Goal: Task Accomplishment & Management: Manage account settings

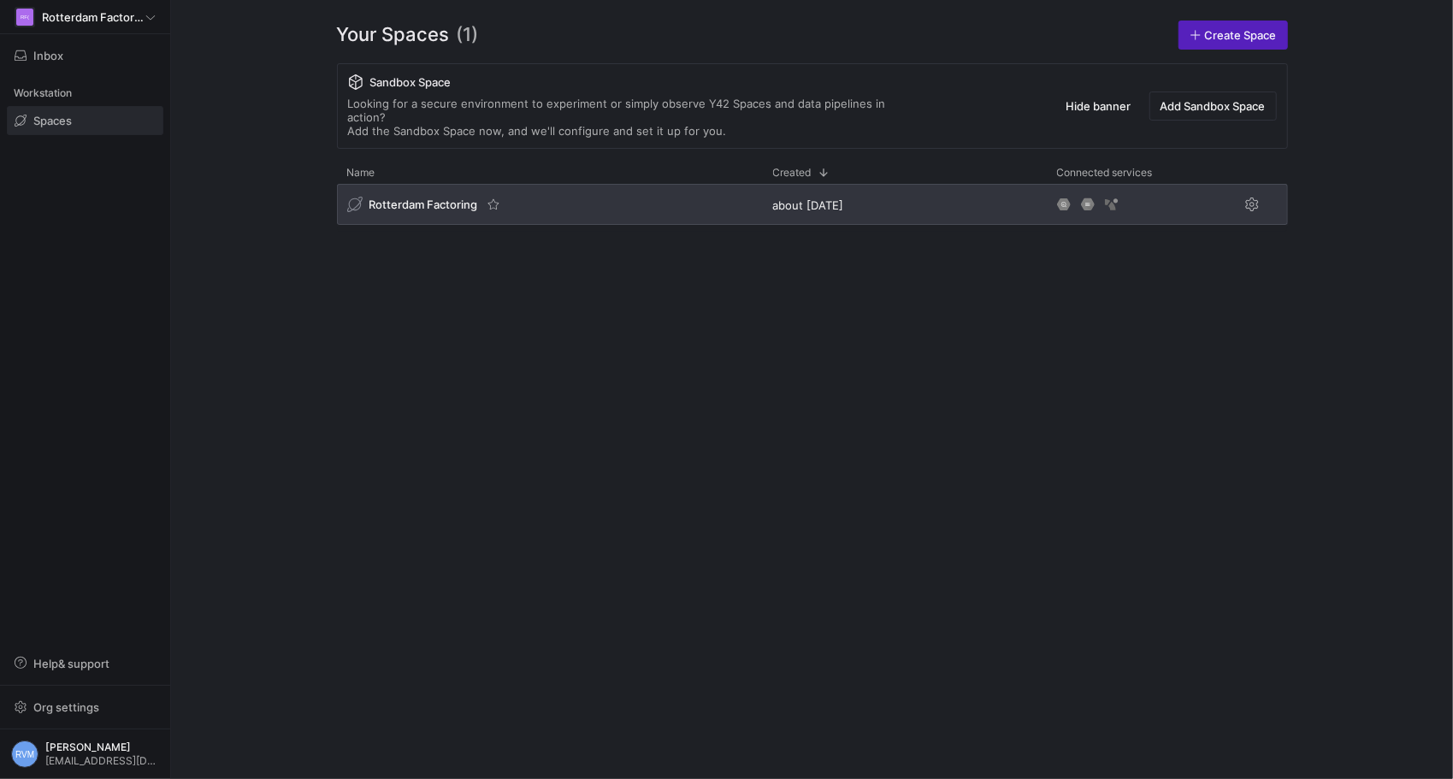
click at [453, 184] on div "Rotterdam Factoring" at bounding box center [550, 204] width 426 height 41
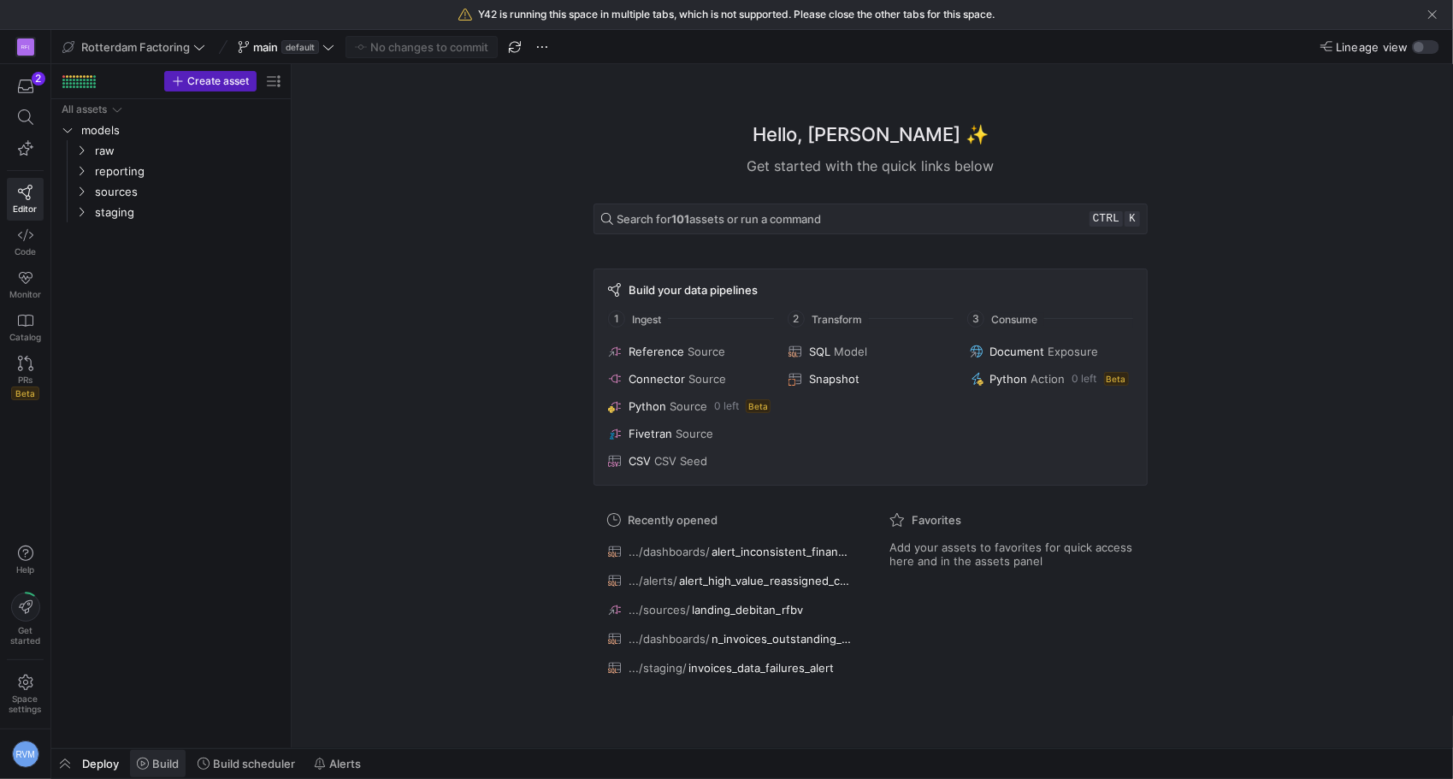
click at [166, 766] on span "Build" at bounding box center [165, 764] width 27 height 14
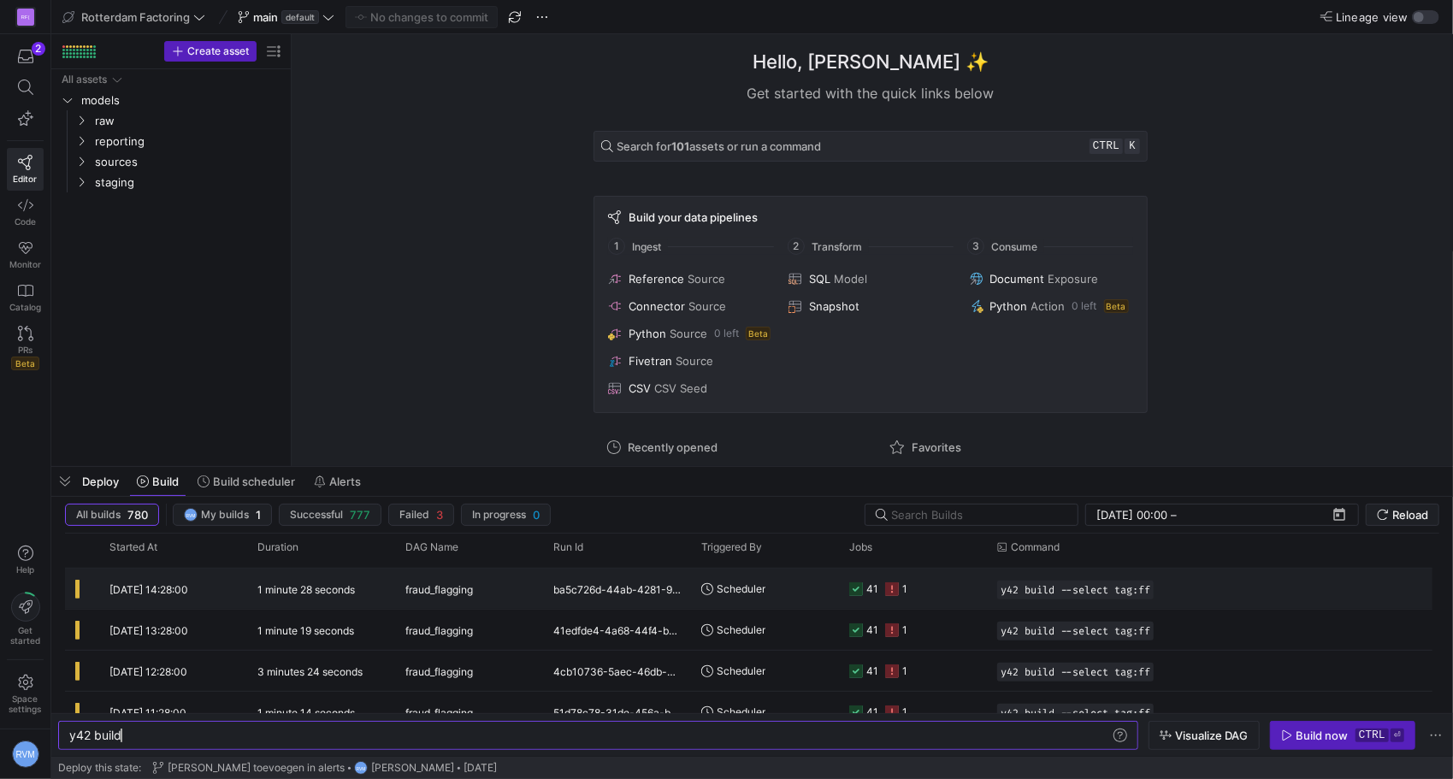
scroll to position [1140, 0]
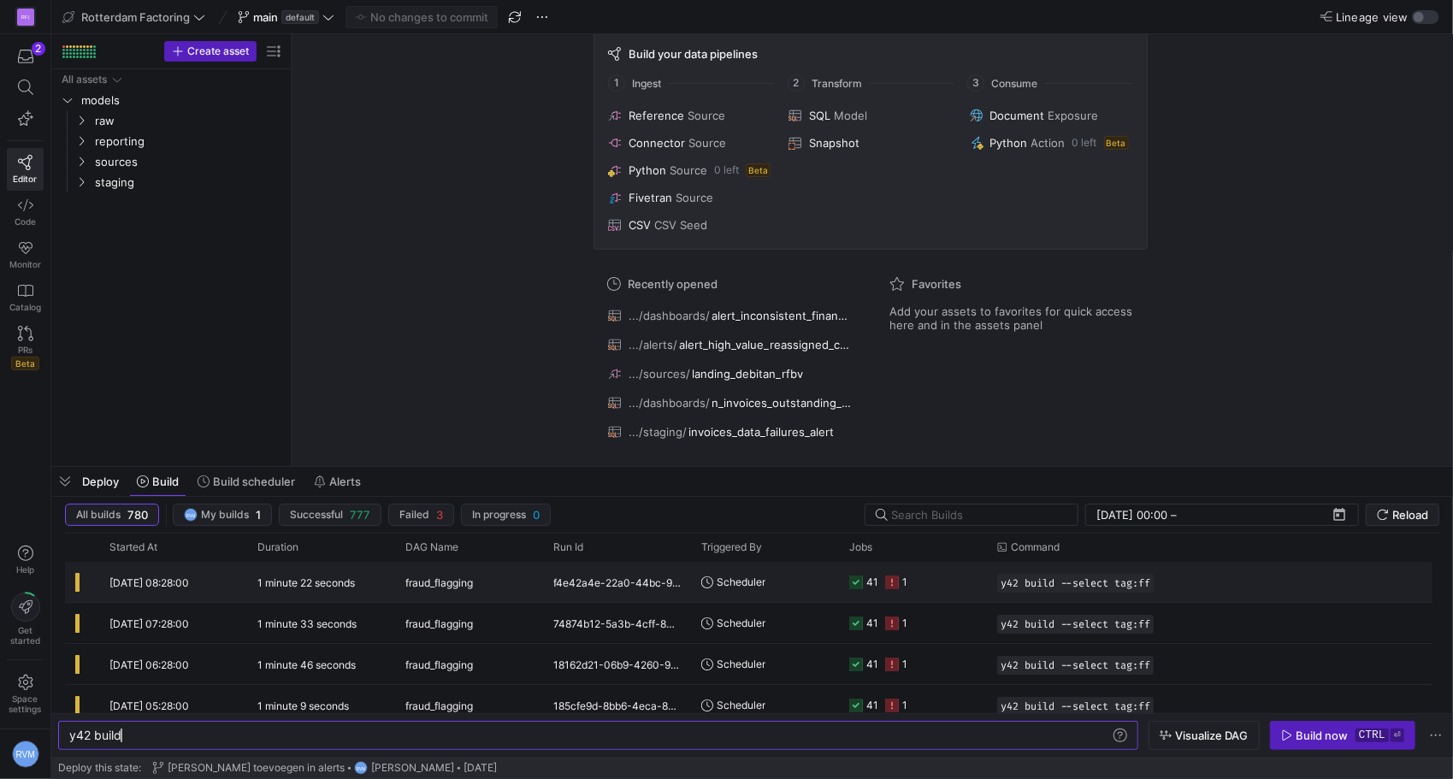
click at [188, 579] on span "[DATE] 08:28:00" at bounding box center [149, 582] width 80 height 13
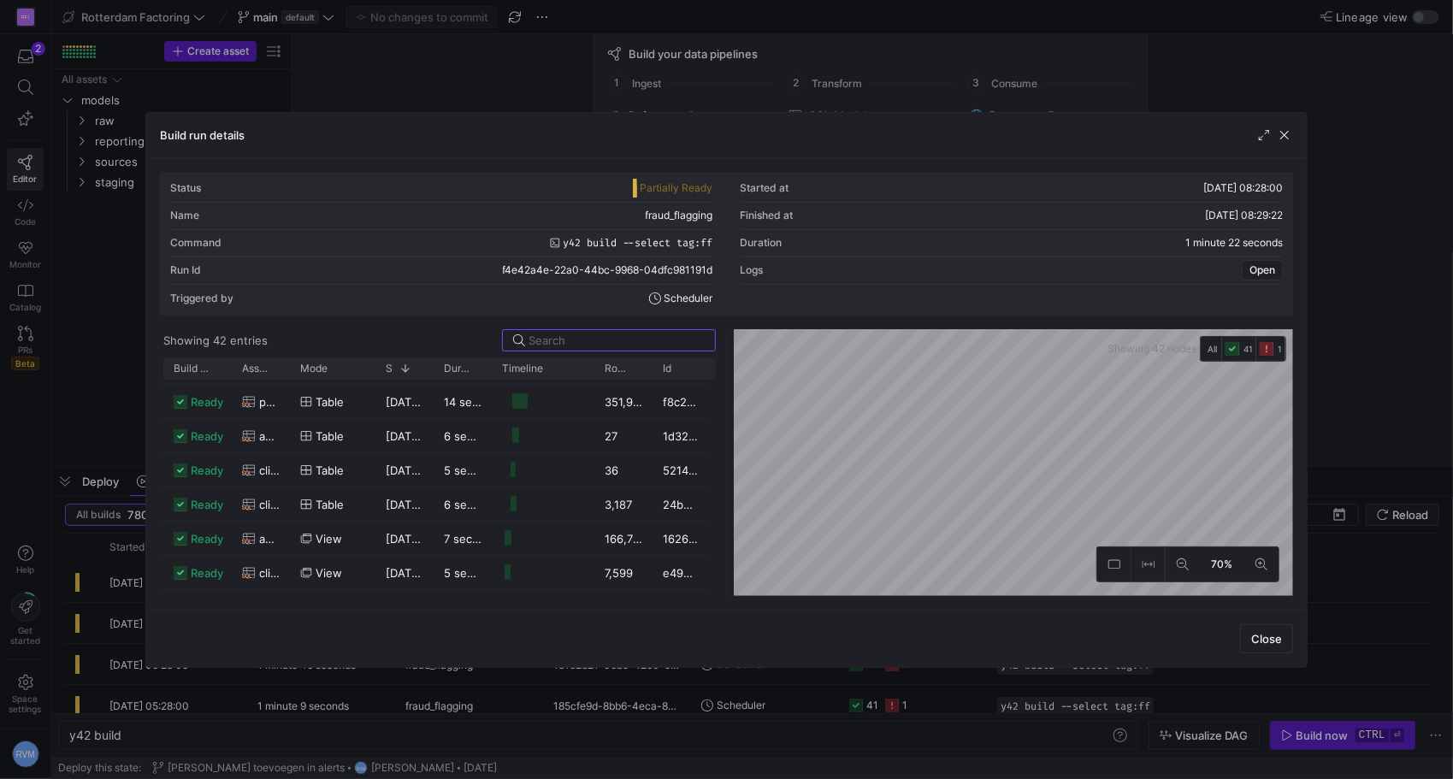
scroll to position [997, 0]
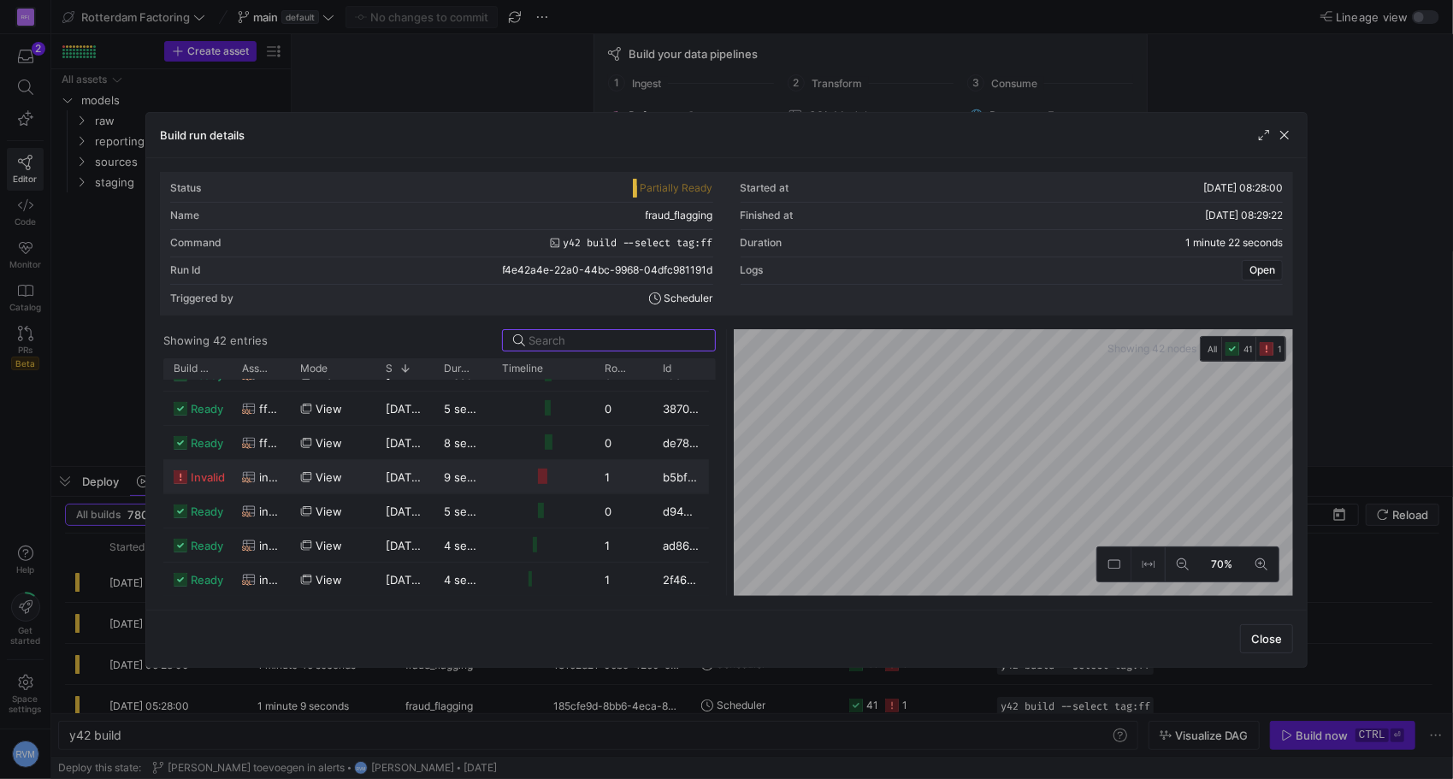
click at [544, 477] on div at bounding box center [542, 477] width 9 height 16
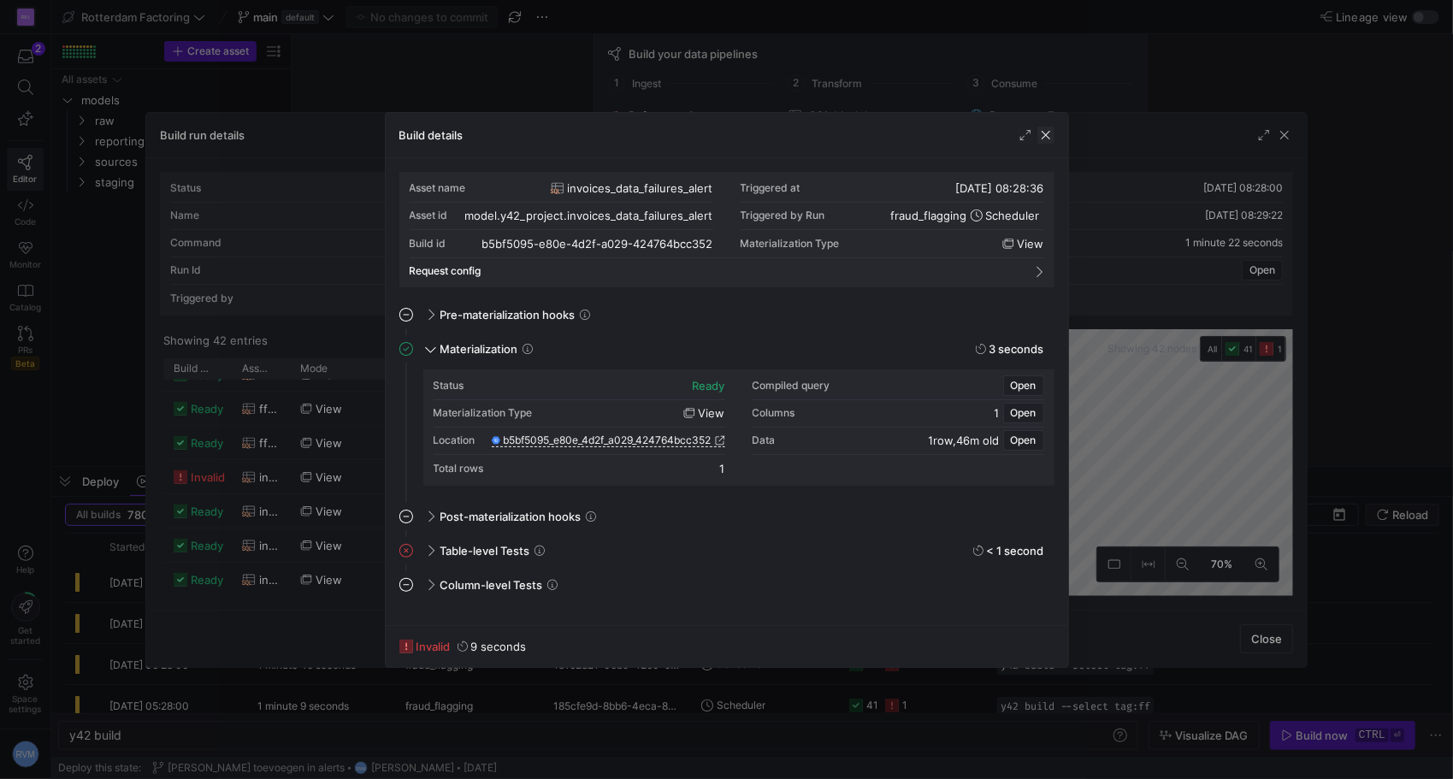
click at [1049, 132] on span "button" at bounding box center [1045, 135] width 17 height 17
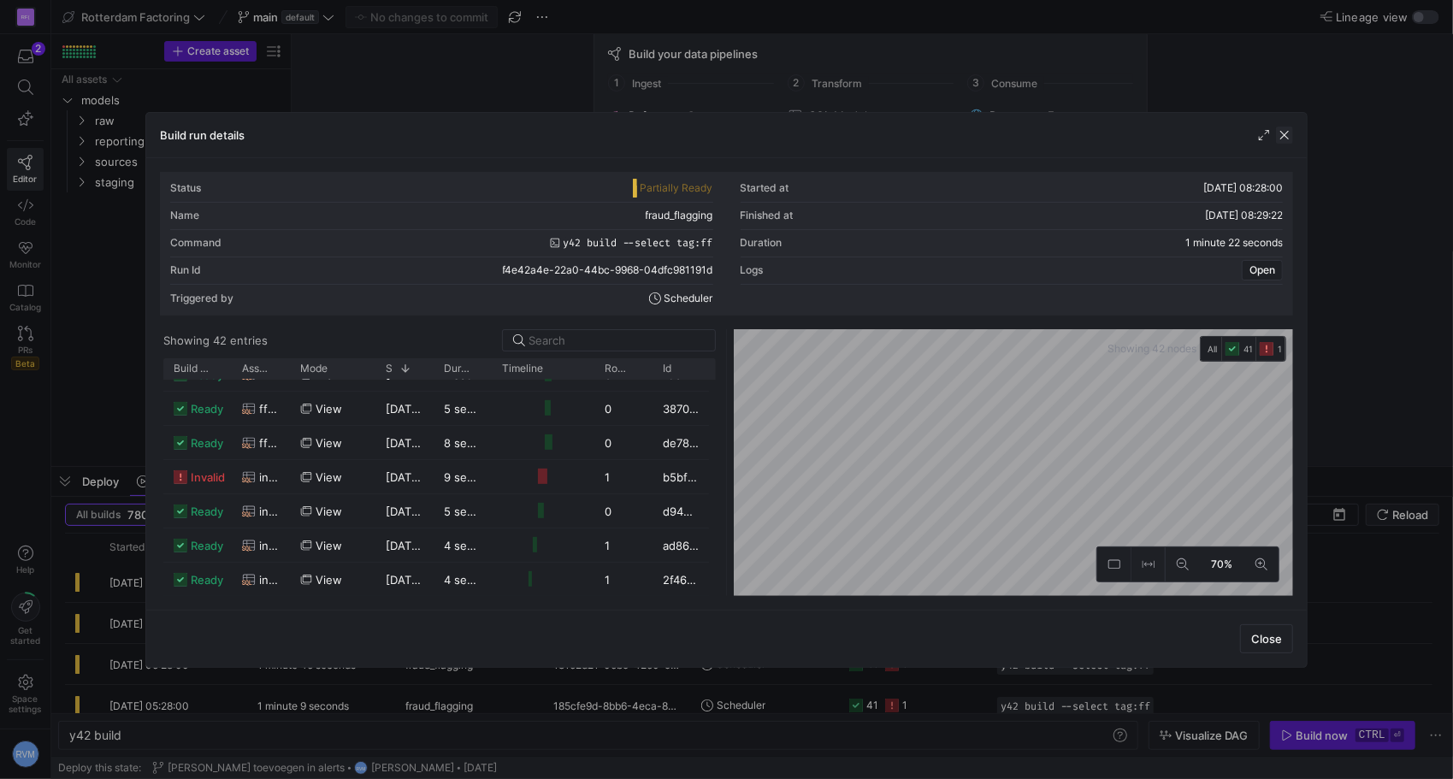
click at [1288, 130] on span "button" at bounding box center [1284, 135] width 17 height 17
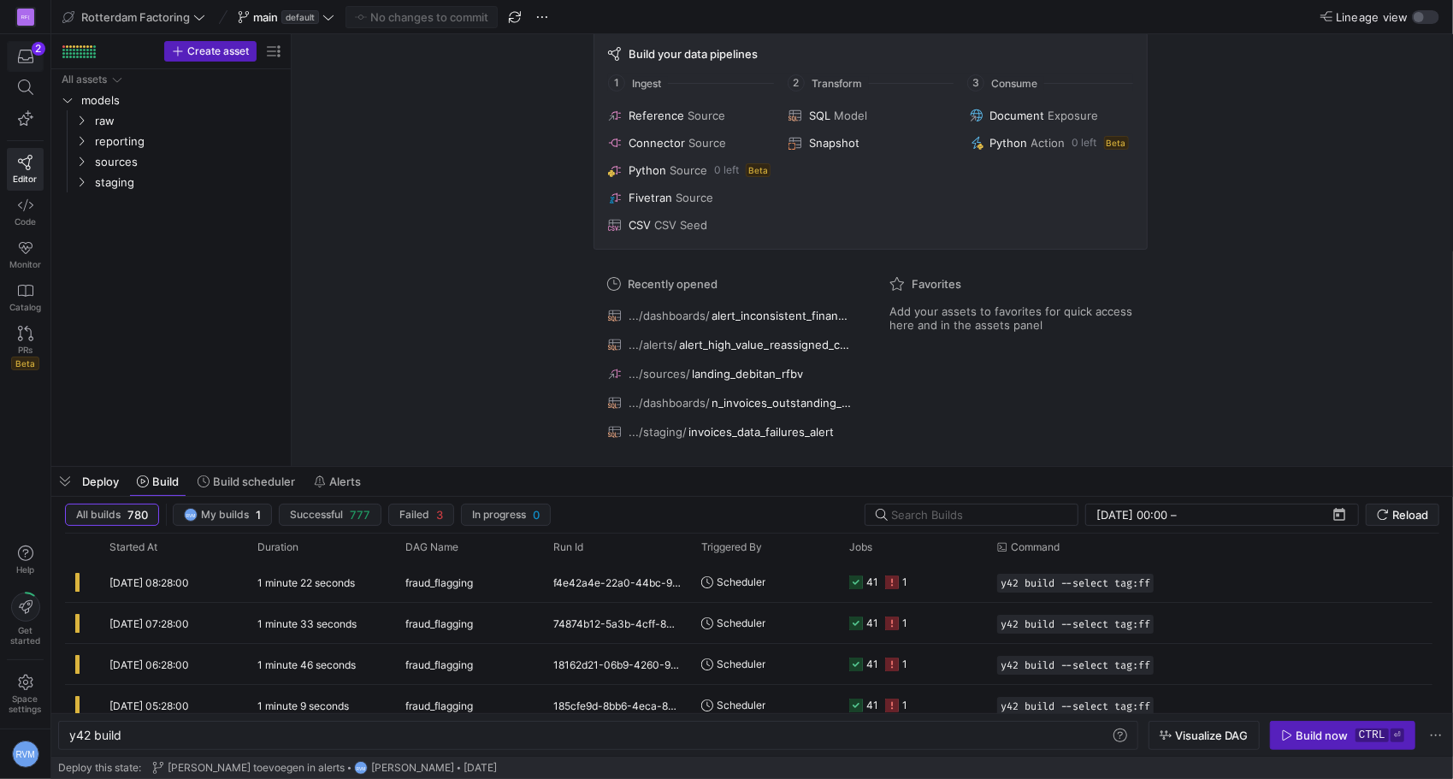
click at [18, 52] on icon "button" at bounding box center [25, 56] width 15 height 15
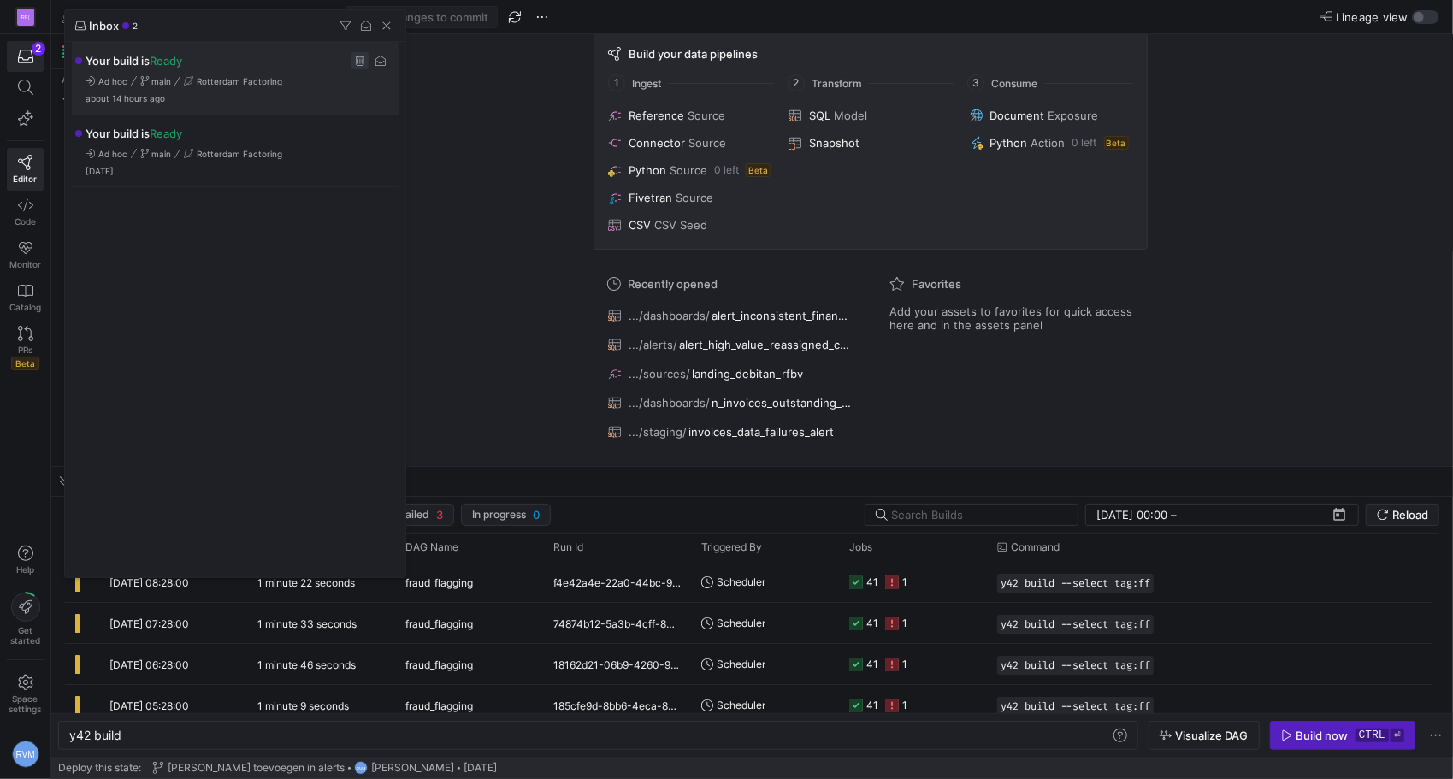
click at [359, 62] on span "Press SPACE to select this row." at bounding box center [359, 60] width 17 height 17
click at [358, 56] on span "Press SPACE to select this row." at bounding box center [359, 60] width 17 height 17
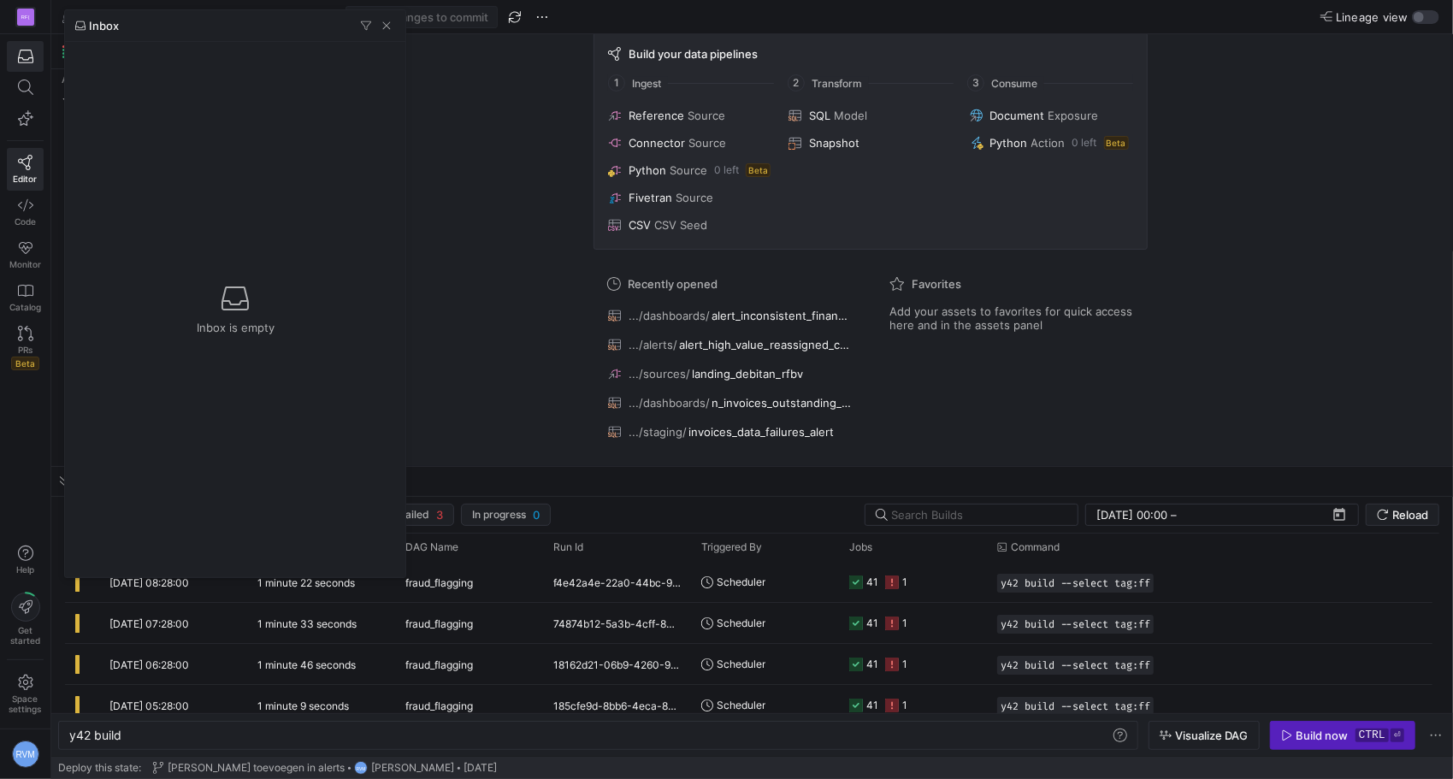
click at [253, 404] on div at bounding box center [235, 313] width 327 height 542
click at [607, 180] on div at bounding box center [726, 389] width 1453 height 779
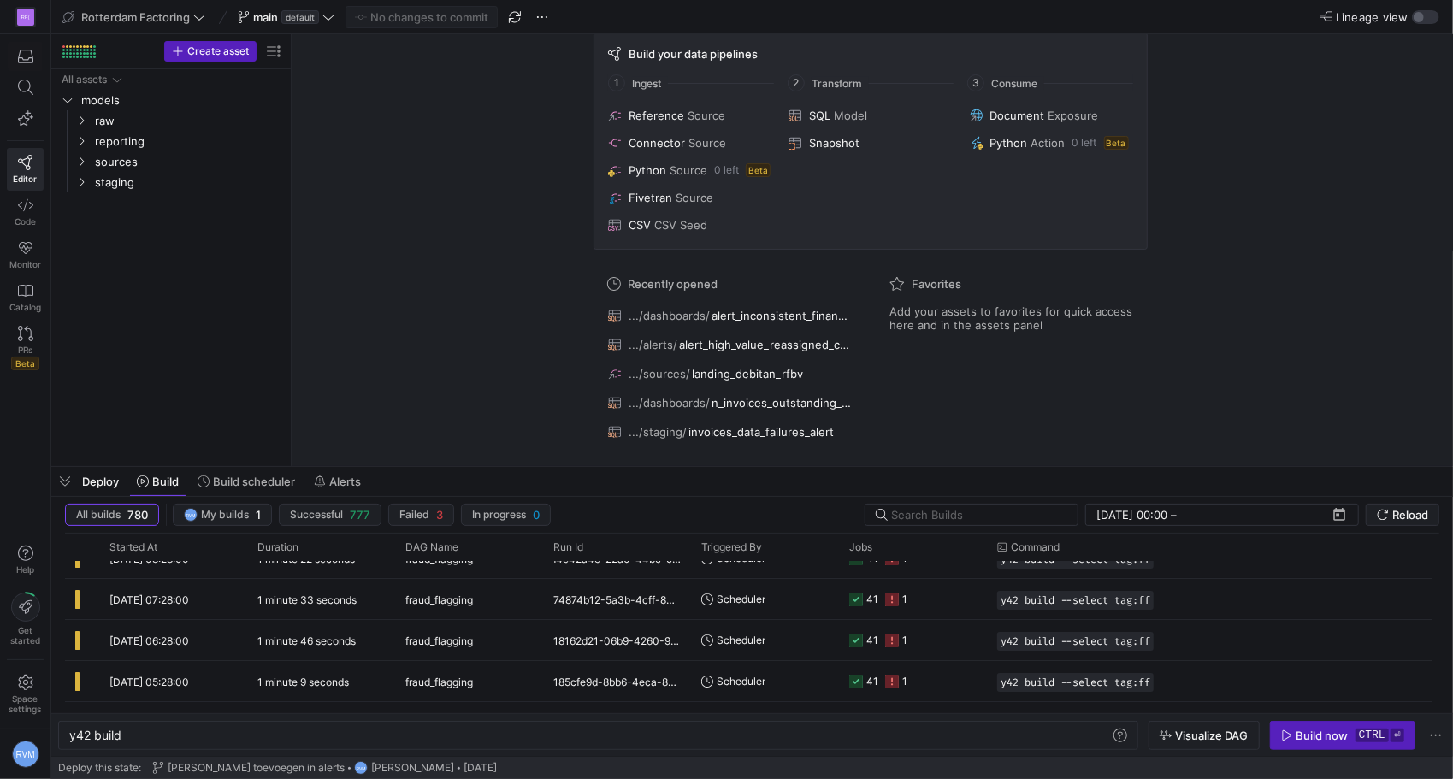
scroll to position [0, 0]
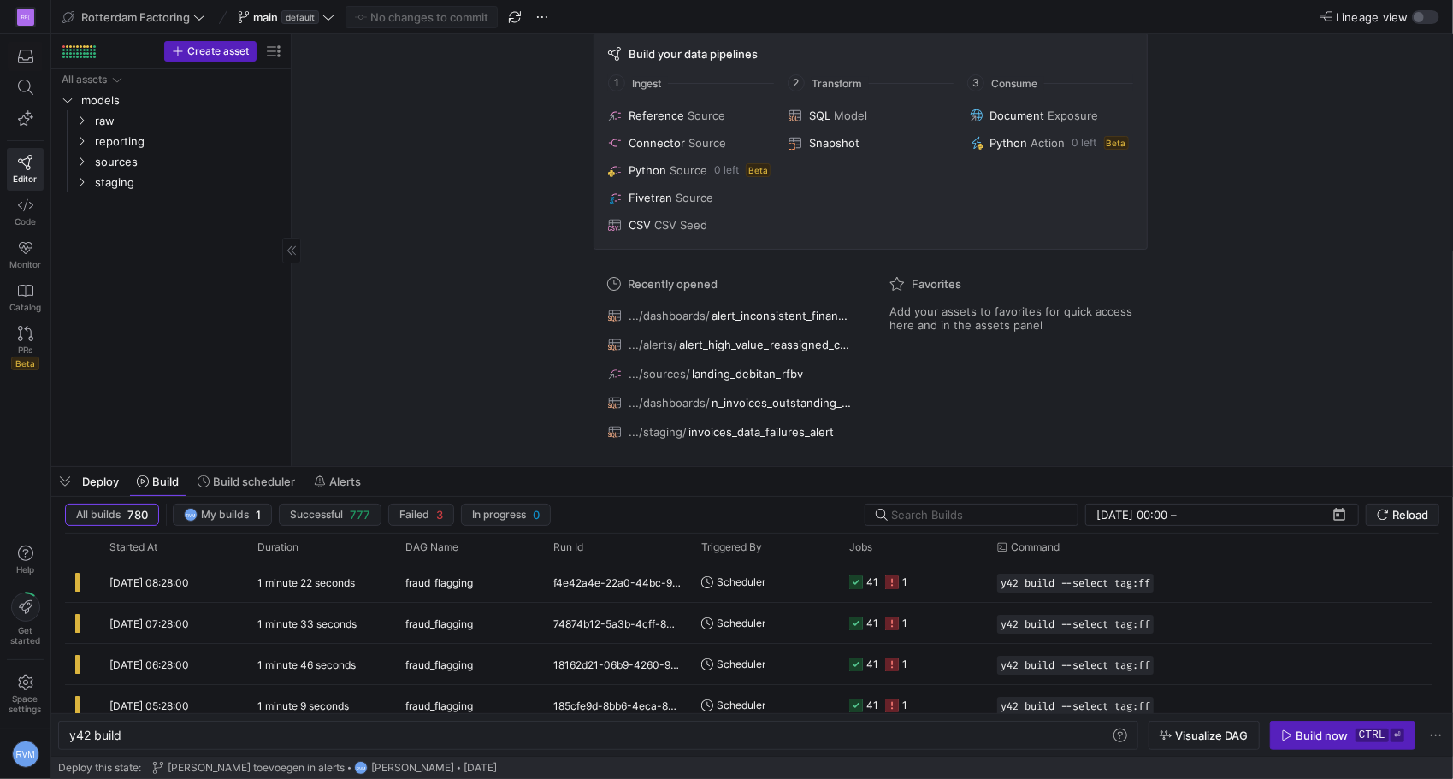
click at [115, 480] on span "Deploy" at bounding box center [100, 482] width 37 height 14
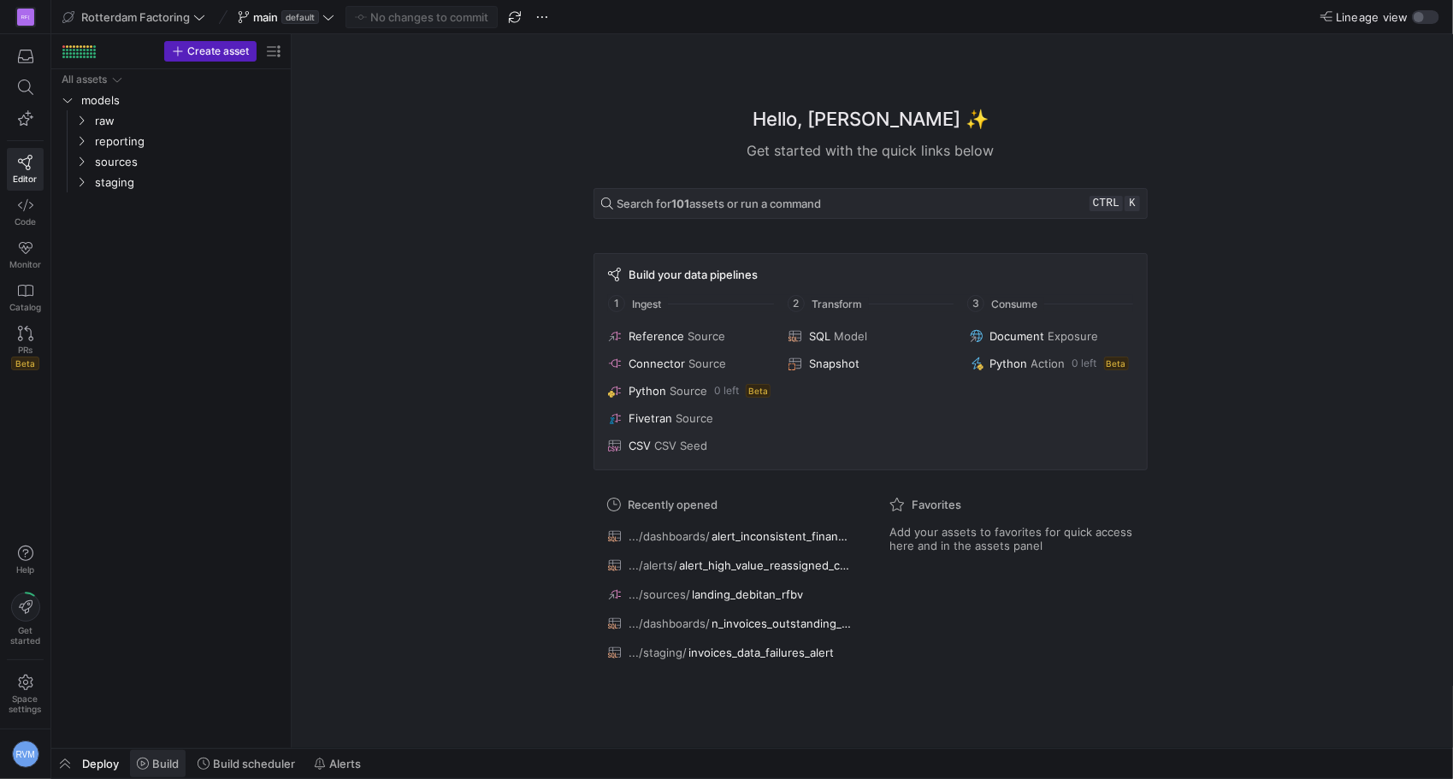
click at [160, 775] on span at bounding box center [158, 763] width 56 height 27
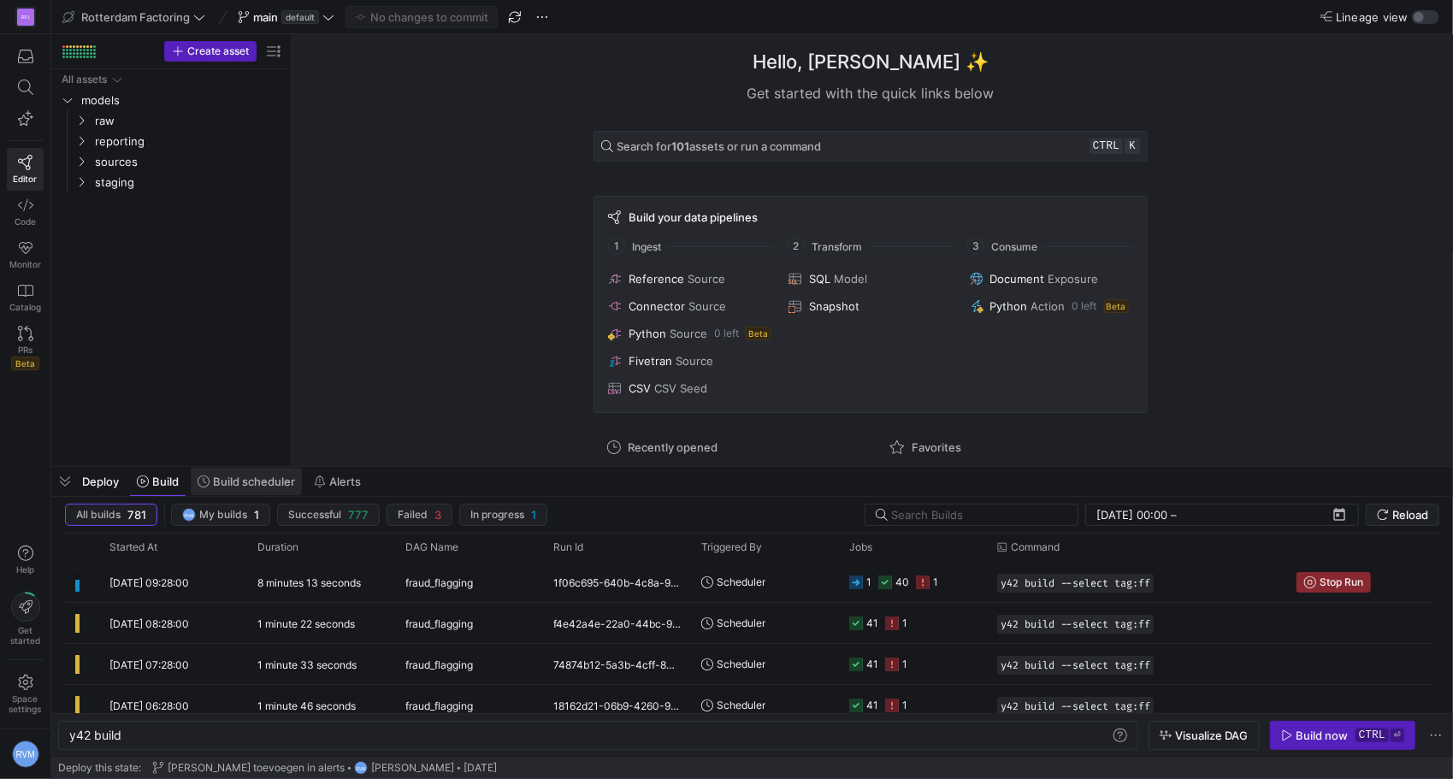
click at [227, 482] on span "Build scheduler" at bounding box center [254, 482] width 82 height 14
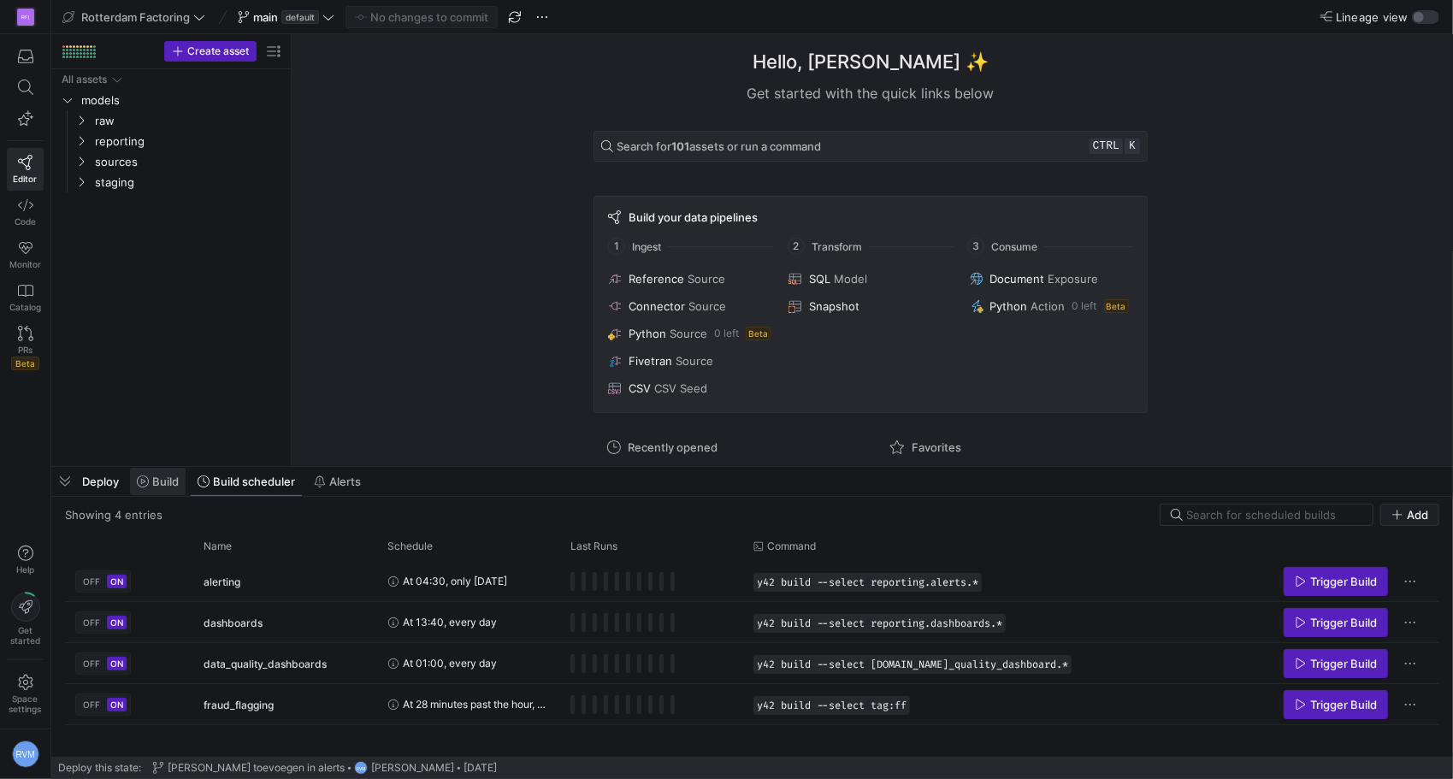
click at [166, 482] on span "Build" at bounding box center [165, 482] width 27 height 14
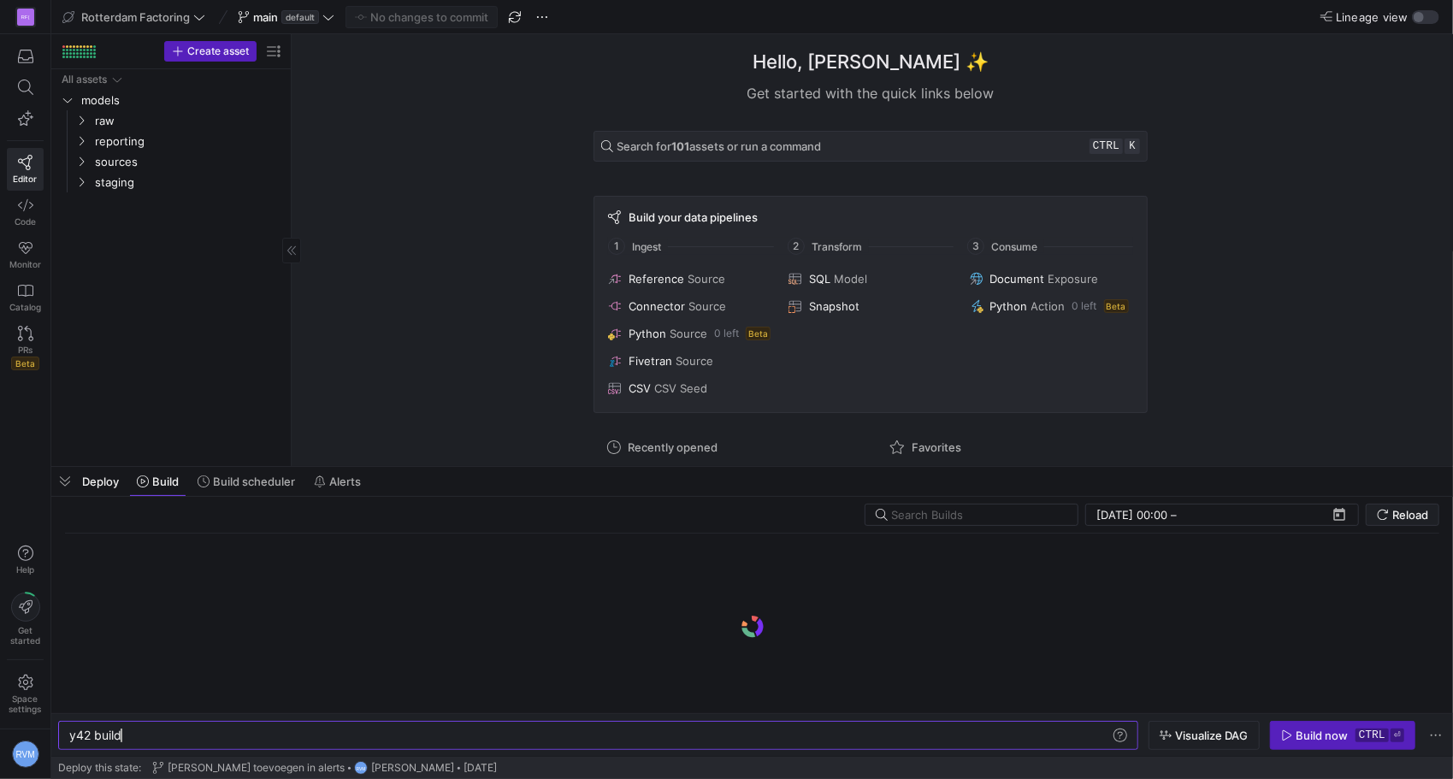
scroll to position [0, 51]
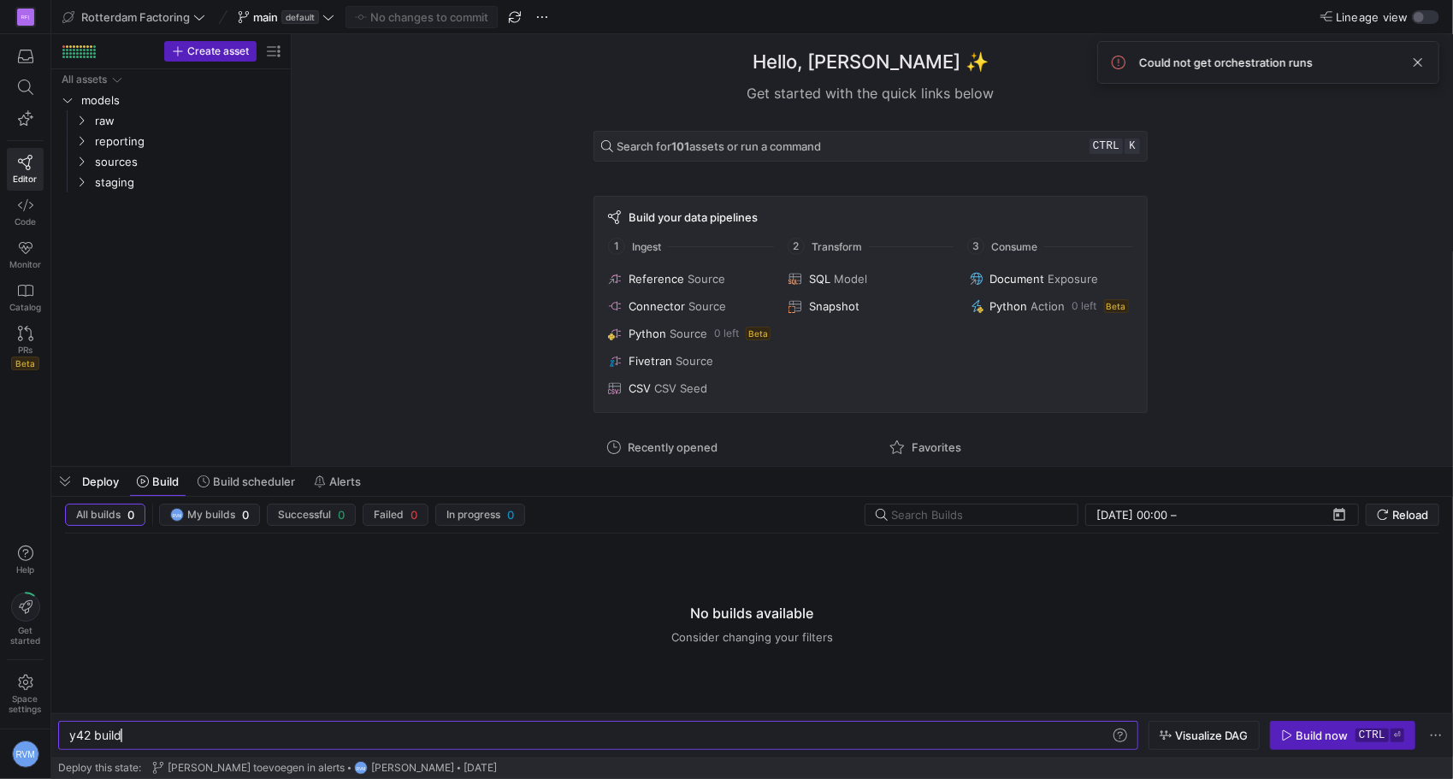
click at [185, 586] on y42-empty-state "No builds available Consider changing your filters" at bounding box center [752, 624] width 1374 height 180
click at [103, 478] on span "Deploy" at bounding box center [100, 482] width 37 height 14
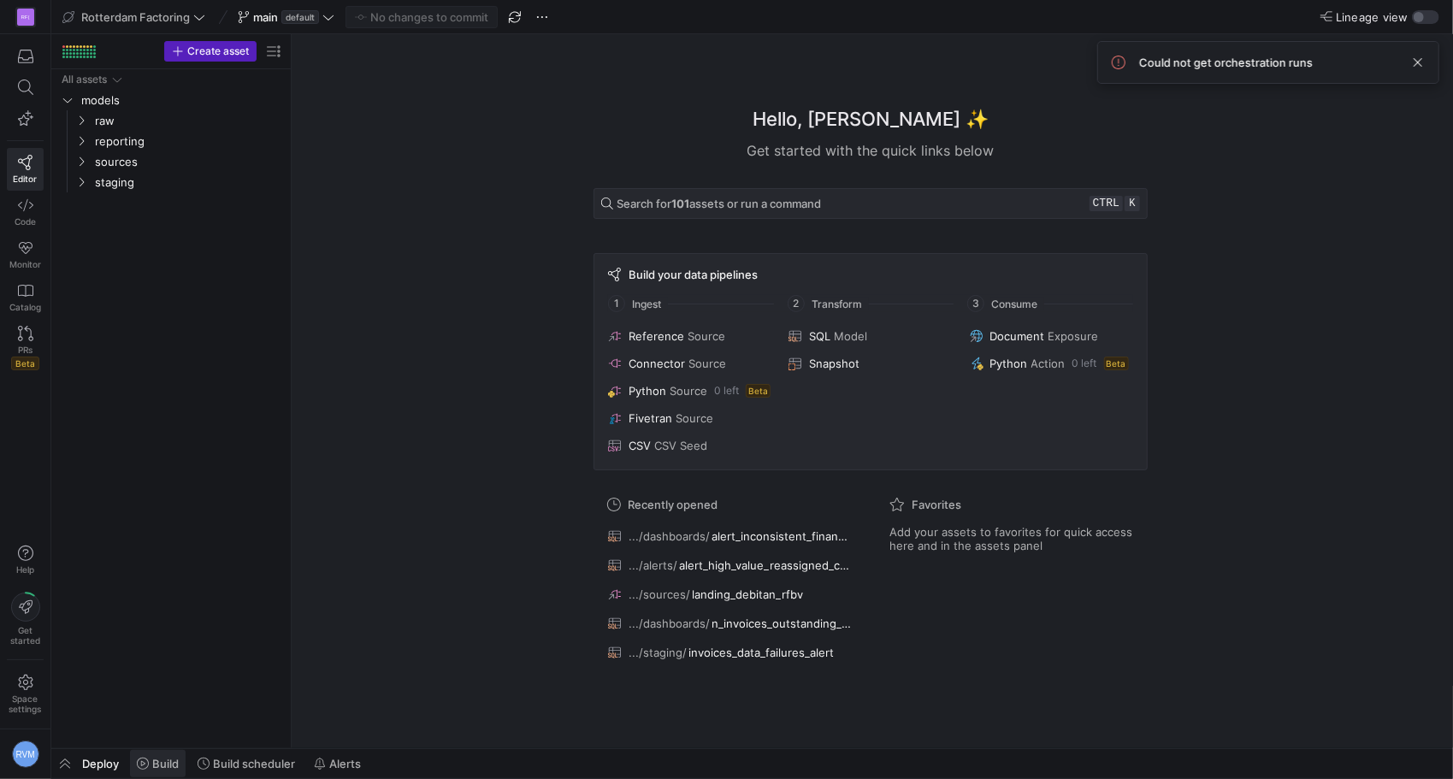
click at [168, 762] on span "Build" at bounding box center [165, 764] width 27 height 14
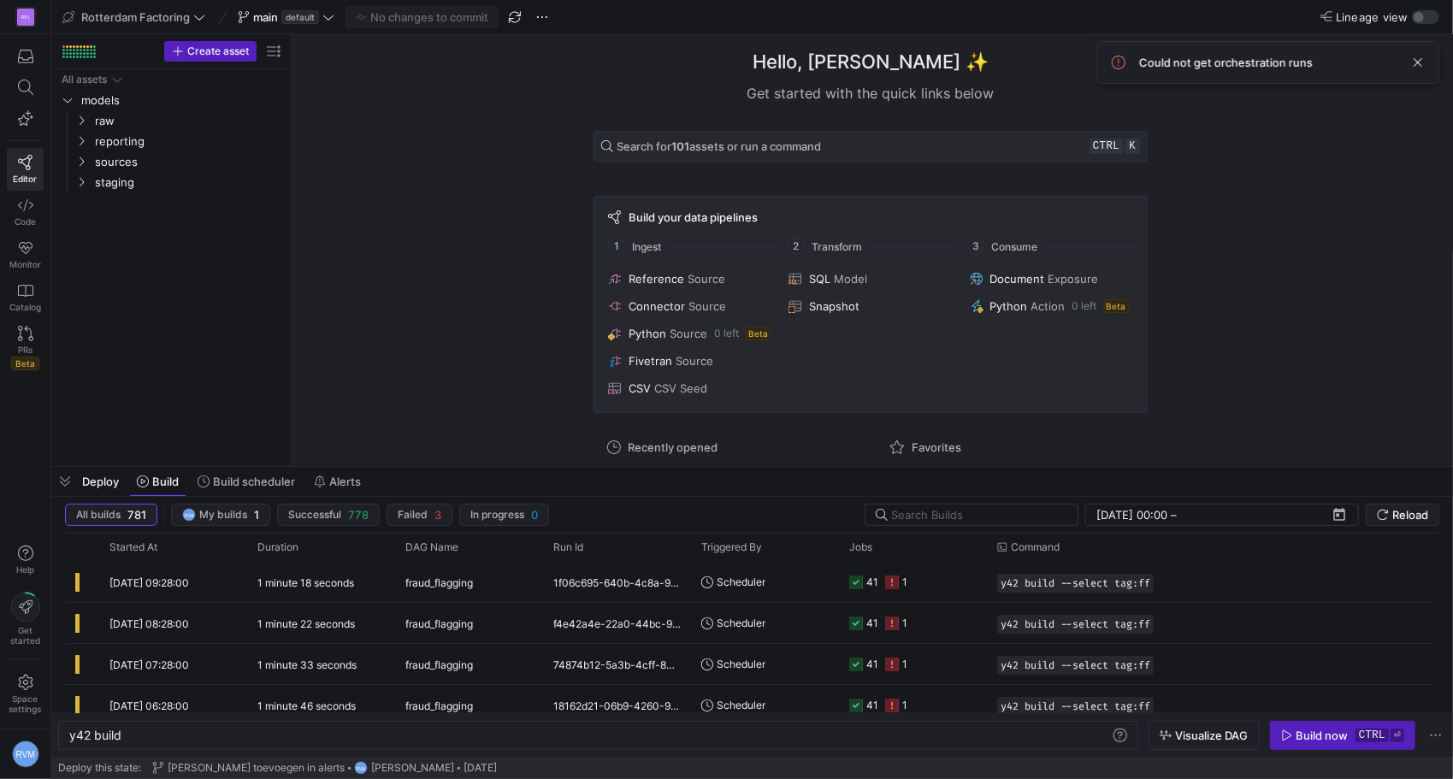
click at [328, 274] on div "Hello, [PERSON_NAME] ✨ Get started with the quick links below Search for 101 as…" at bounding box center [870, 250] width 1144 height 432
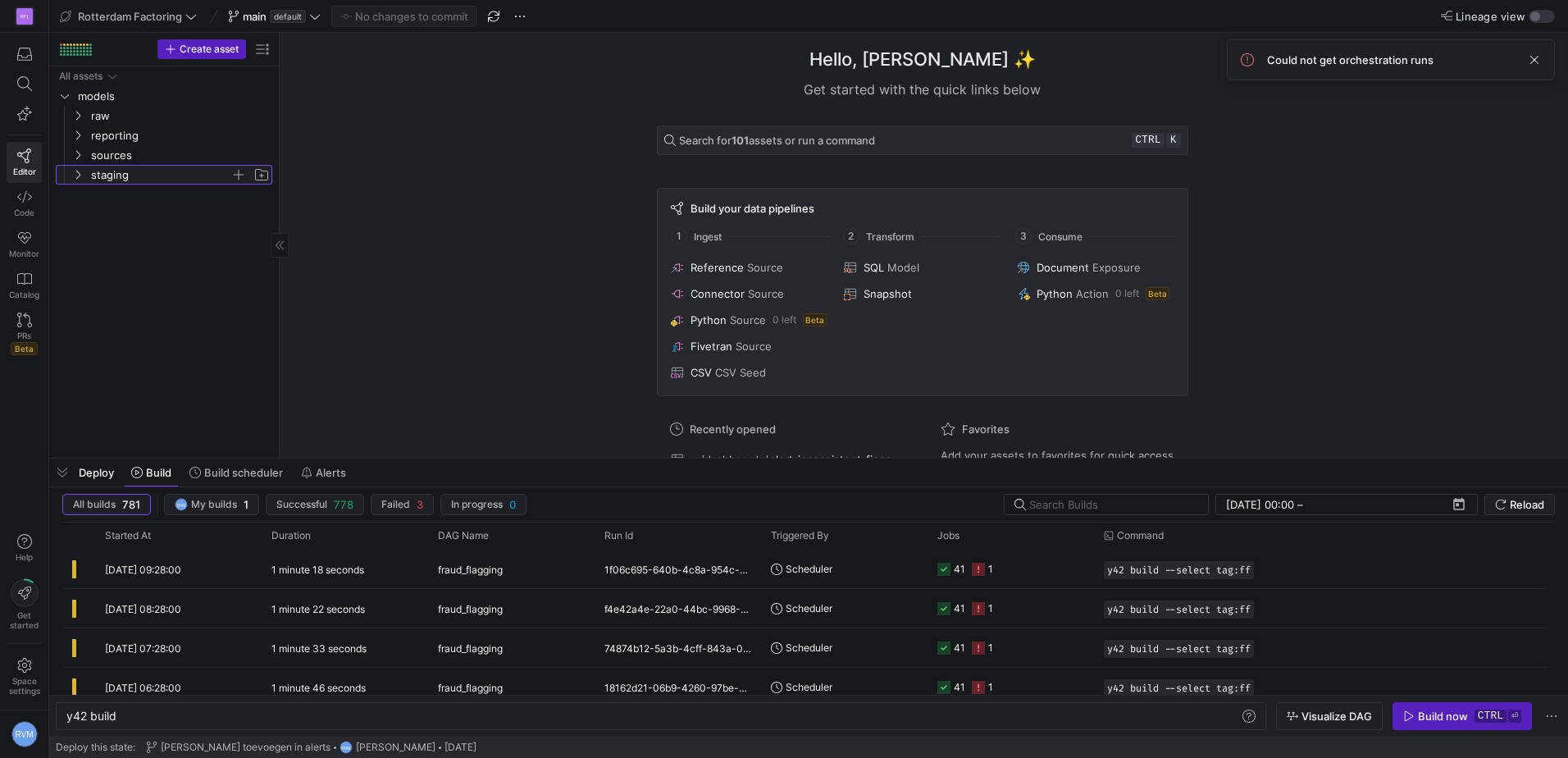
click at [79, 178] on icon "Press SPACE to select this row." at bounding box center [78, 175] width 12 height 10
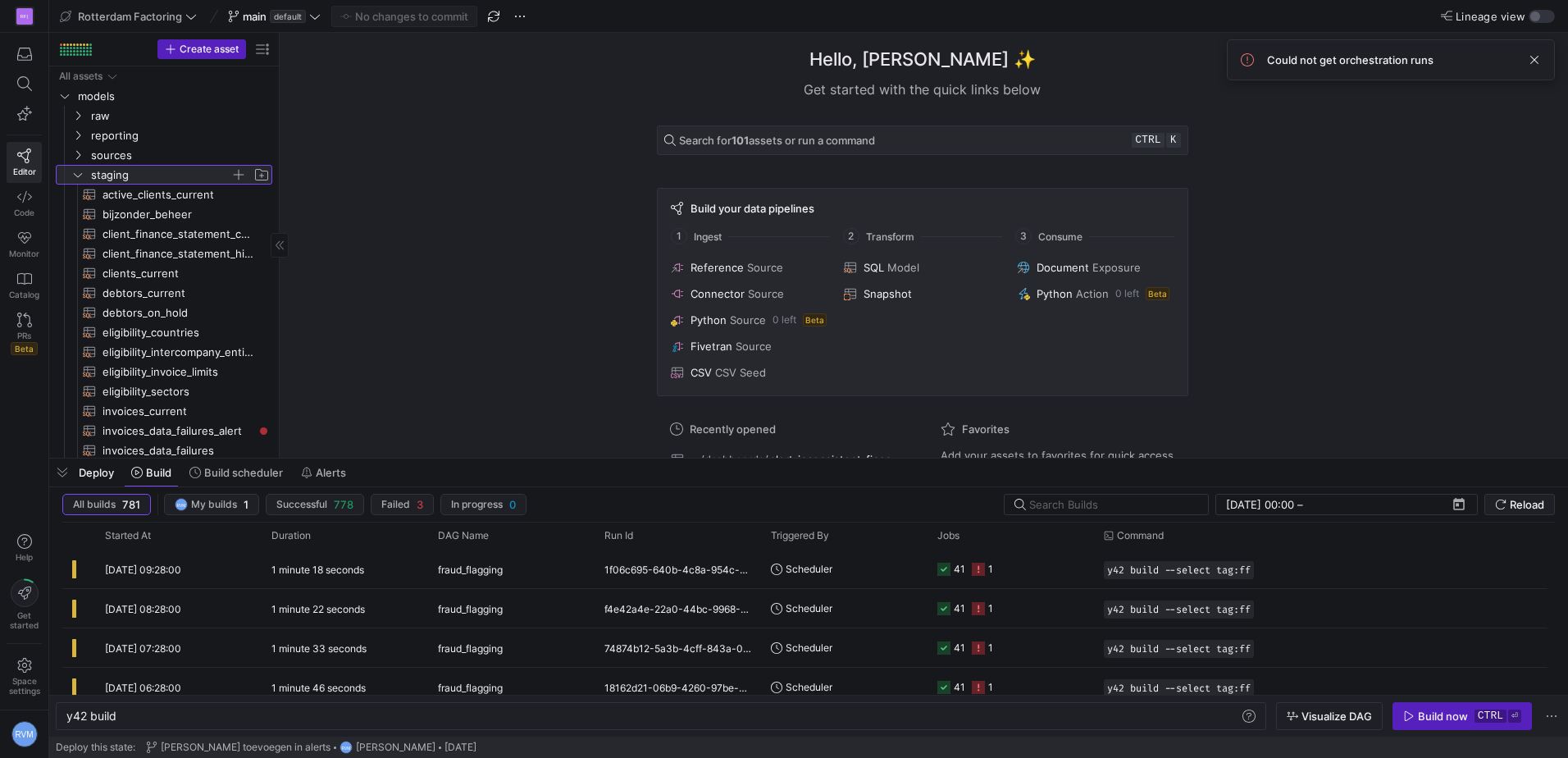
click at [79, 178] on icon at bounding box center [78, 175] width 12 height 10
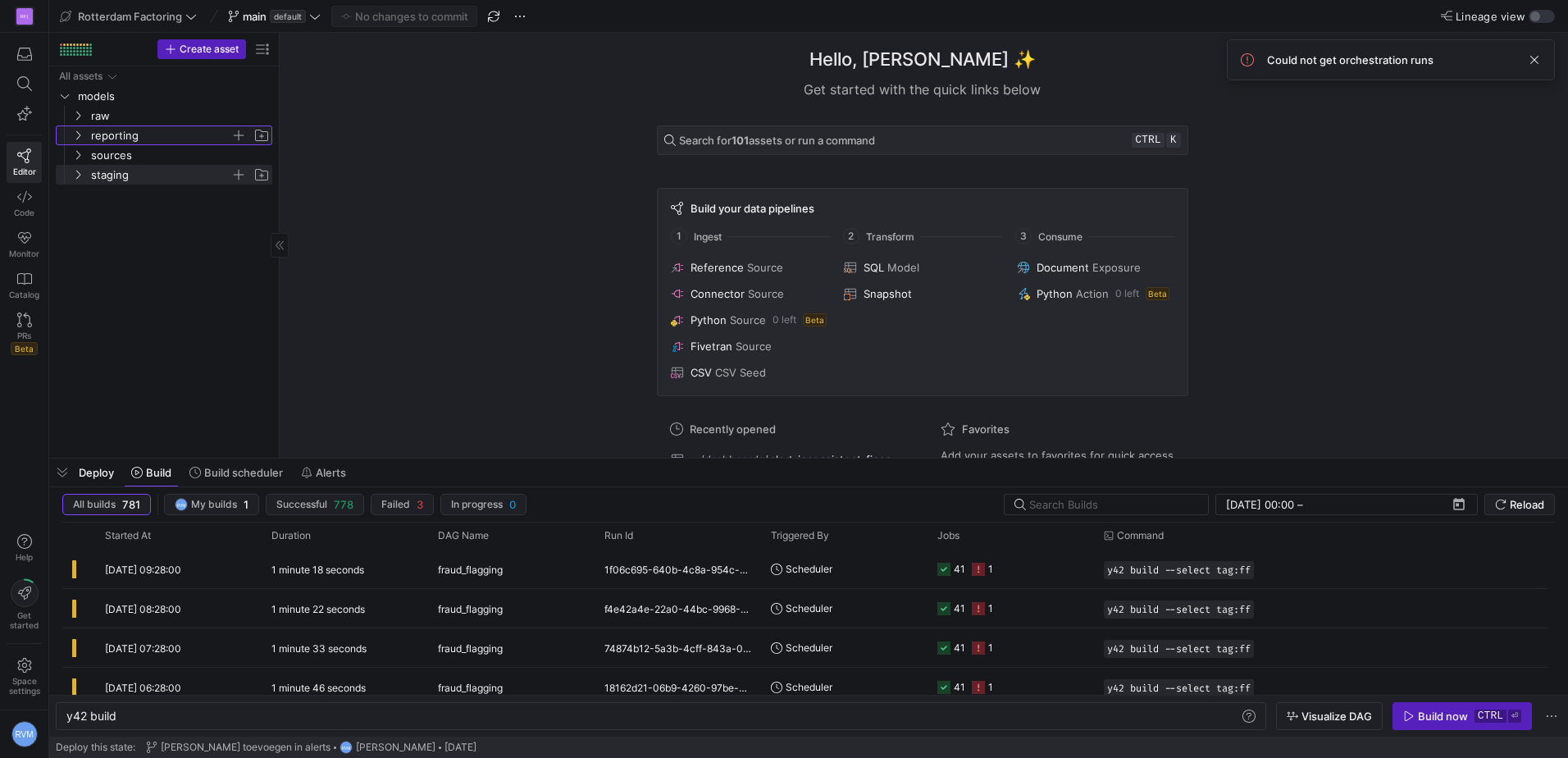
click at [76, 129] on y42-icon "Press SPACE to select this row." at bounding box center [78, 135] width 13 height 13
click at [114, 152] on span "alerts" at bounding box center [168, 155] width 127 height 19
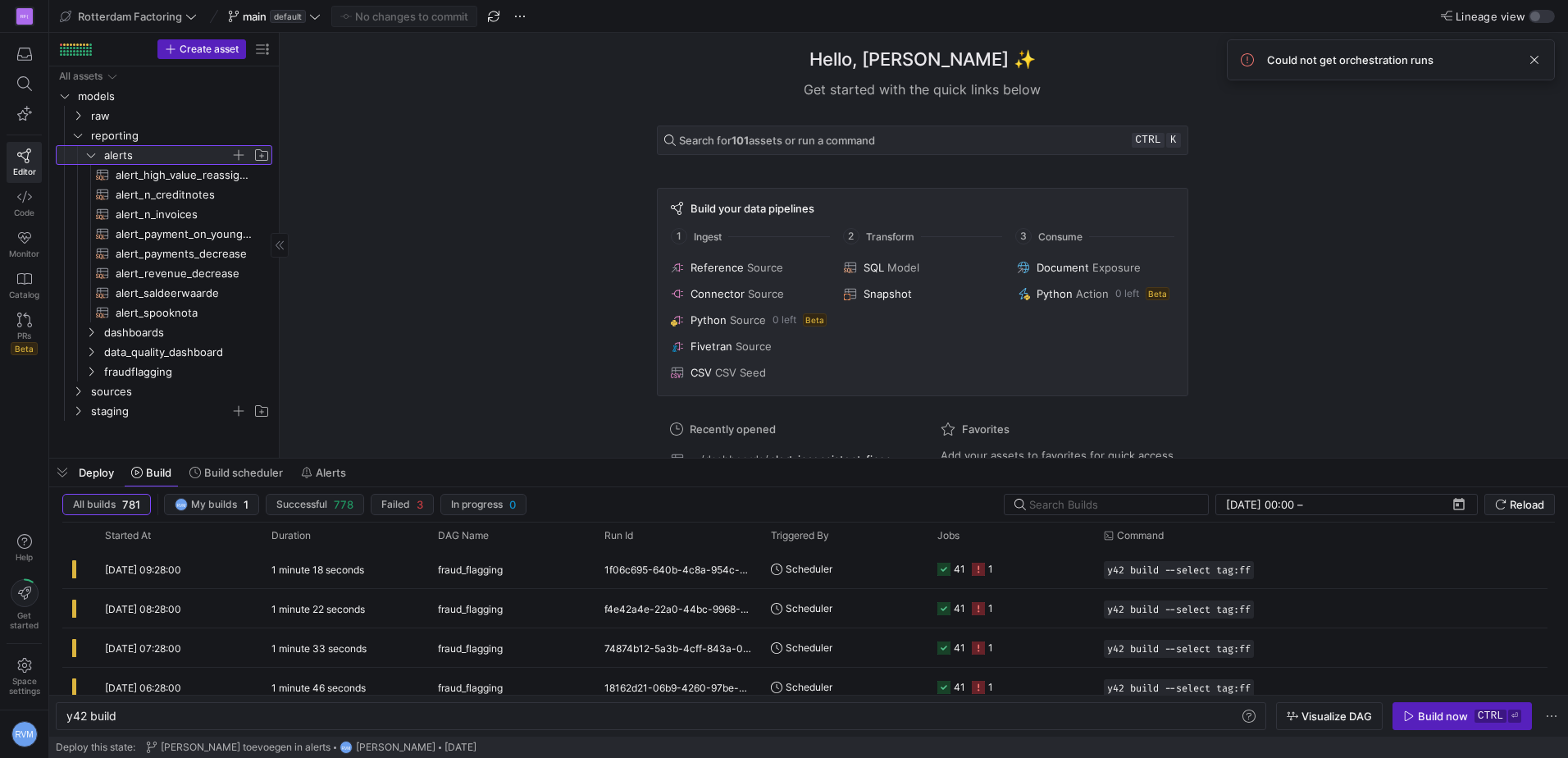
click at [80, 151] on div at bounding box center [68, 154] width 26 height 20
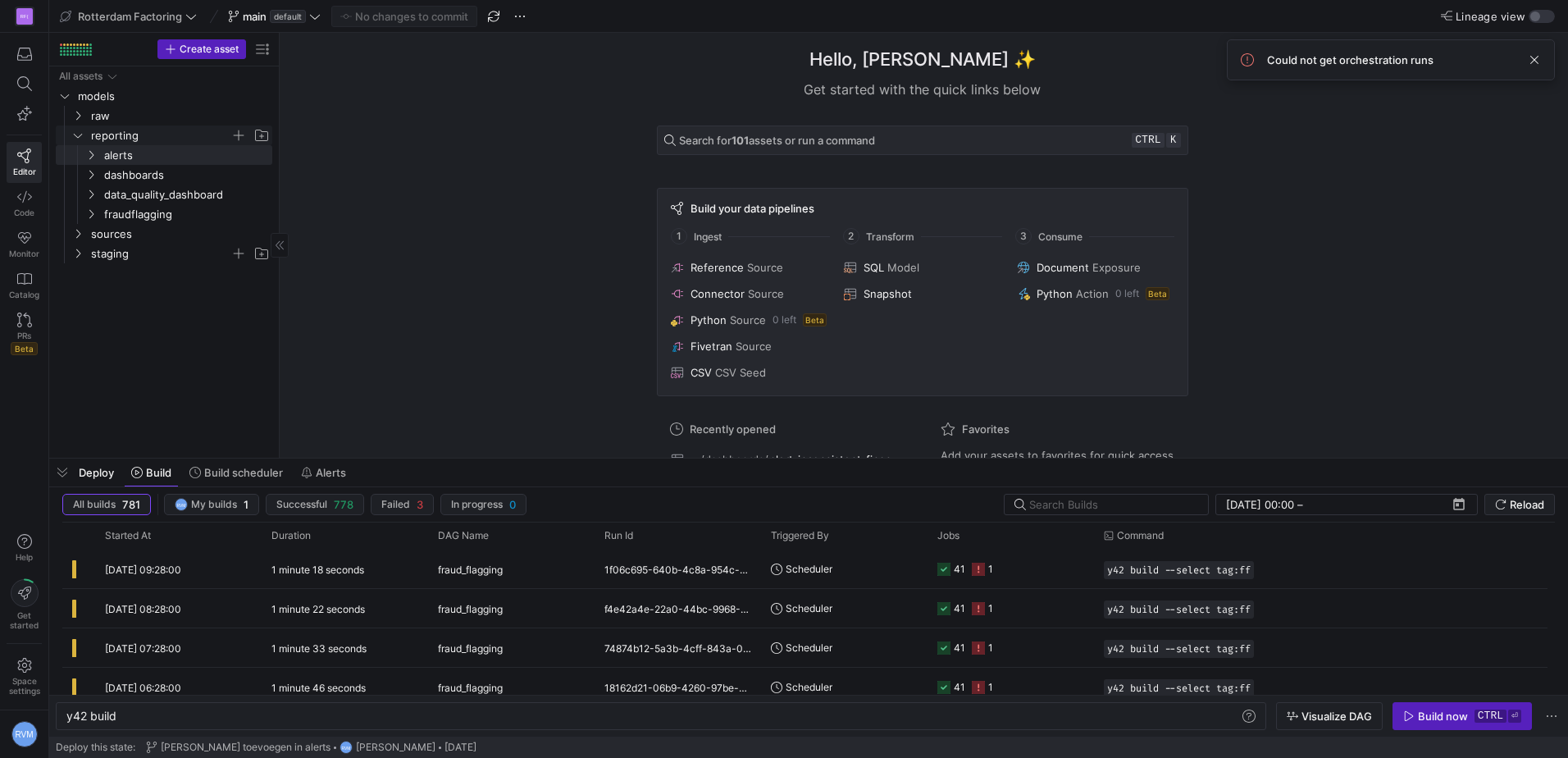
click at [80, 133] on icon "Press SPACE to select this row." at bounding box center [78, 135] width 12 height 10
click at [346, 486] on y42-bottom-drawer-toolbar "Deploy Build Build scheduler Alerts" at bounding box center [807, 473] width 1518 height 29
click at [344, 478] on span "Alerts" at bounding box center [331, 473] width 31 height 13
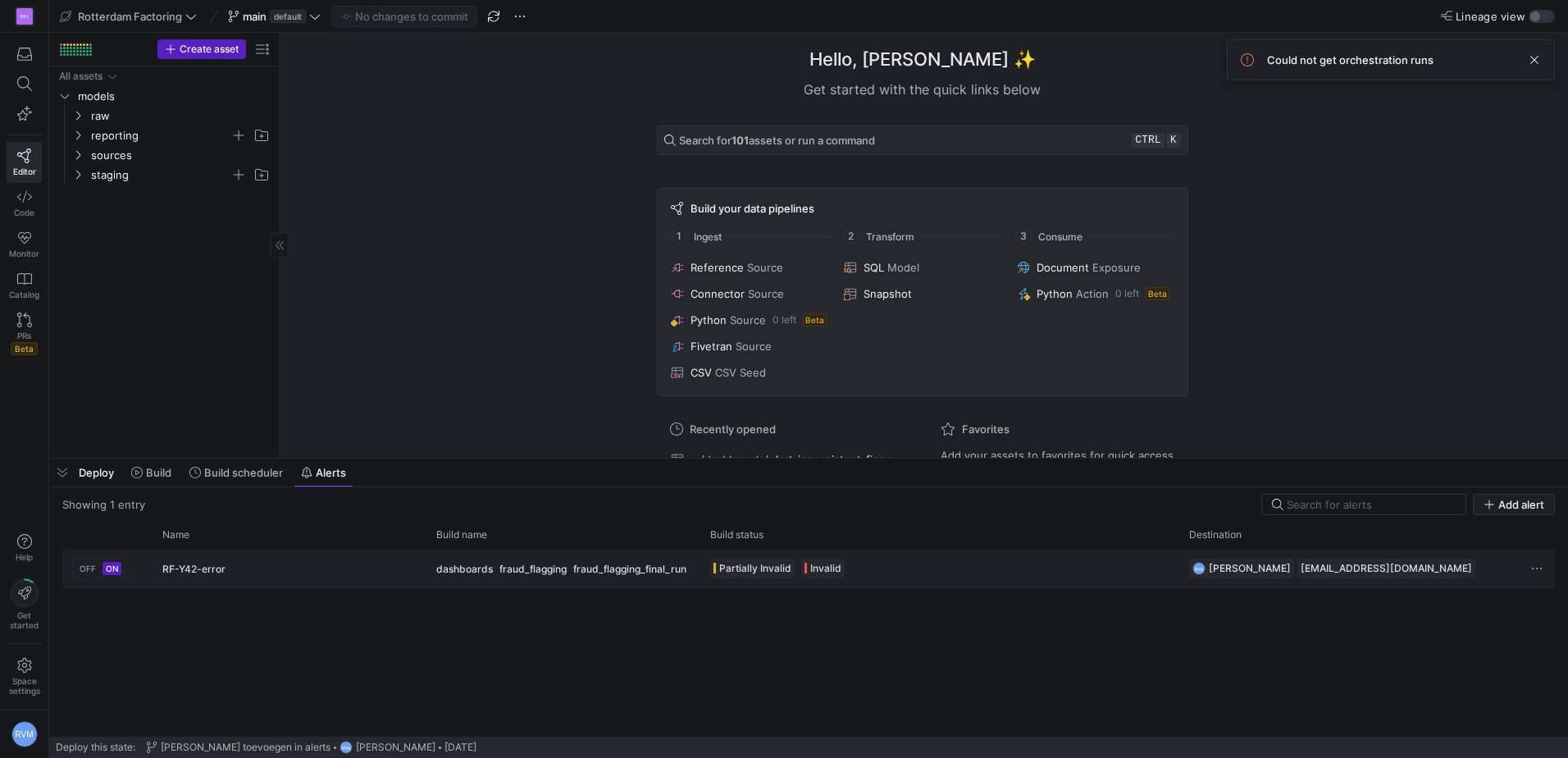
click at [1244, 563] on span "[PERSON_NAME]" at bounding box center [1249, 569] width 82 height 13
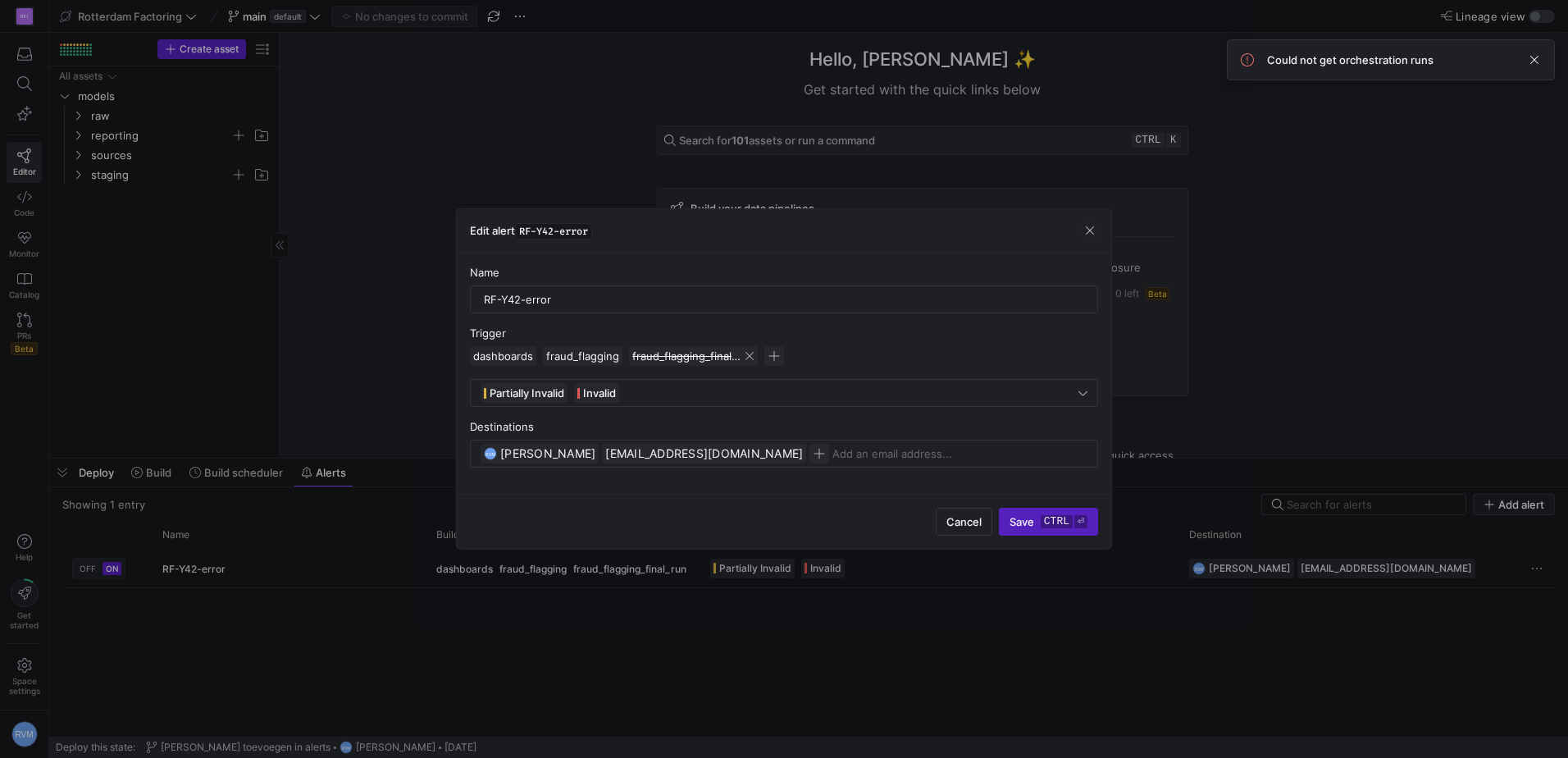
click at [659, 357] on span "fraud_flagging_final_run" at bounding box center [688, 356] width 112 height 13
click at [769, 355] on span "button" at bounding box center [774, 356] width 20 height 20
click at [724, 410] on div "alerting" at bounding box center [689, 407] width 162 height 13
click at [726, 461] on span "data_quality_dashboards" at bounding box center [670, 462] width 125 height 13
click at [927, 520] on div at bounding box center [784, 379] width 1568 height 758
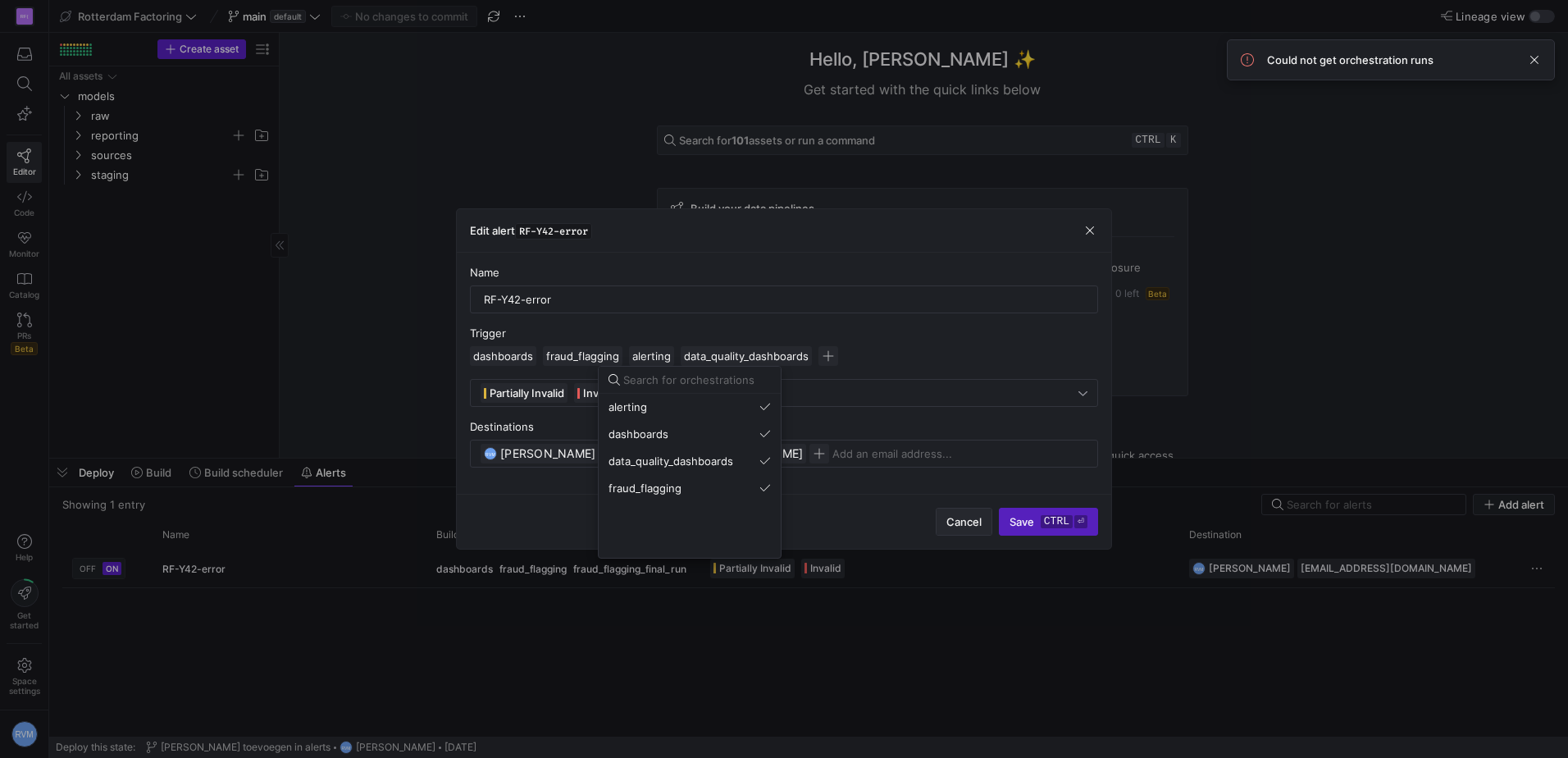
click at [953, 522] on span "Cancel" at bounding box center [964, 522] width 35 height 13
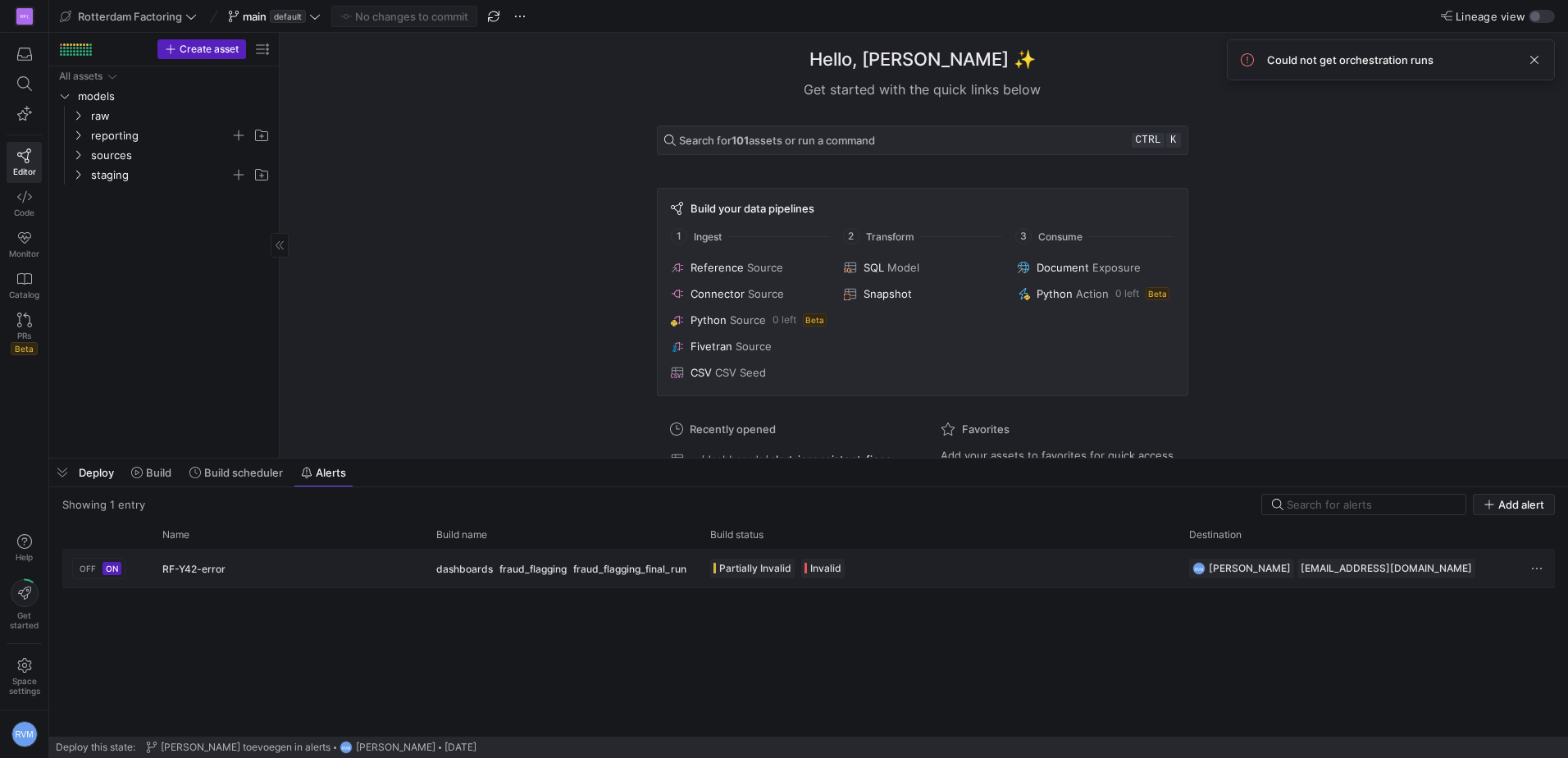
click at [913, 565] on y42-alert-status-trigger-cell-renderer "Partially Invalid Invalid" at bounding box center [939, 568] width 459 height 36
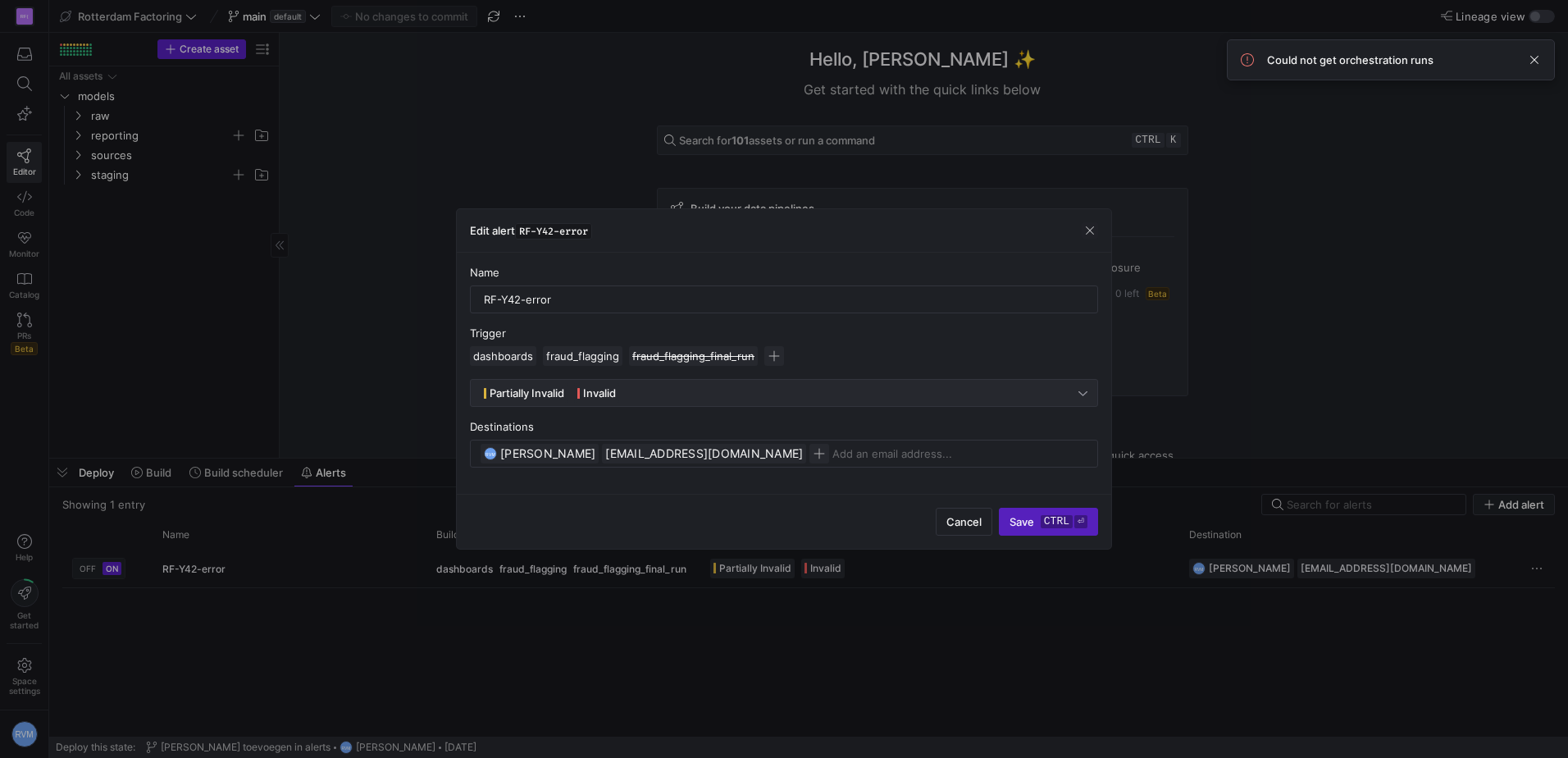
click at [1045, 399] on div "Partially Invalid Invalid" at bounding box center [779, 392] width 597 height 20
click at [1021, 388] on div at bounding box center [784, 379] width 1568 height 758
click at [725, 393] on div "Partially Invalid Invalid" at bounding box center [779, 392] width 597 height 20
click at [726, 391] on div at bounding box center [784, 379] width 1568 height 758
click at [726, 391] on div "Partially Invalid Invalid" at bounding box center [779, 392] width 597 height 20
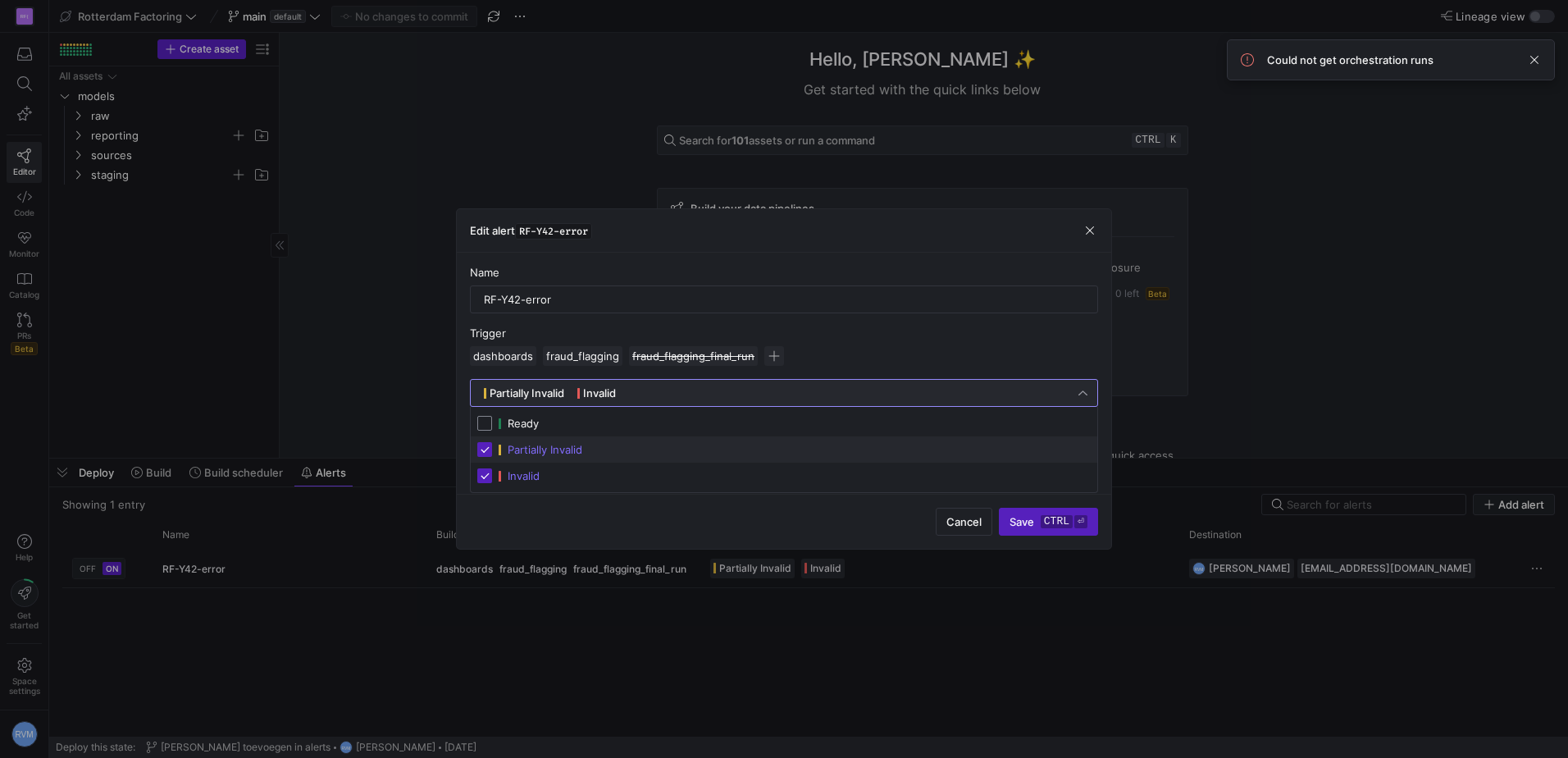
click at [727, 384] on div at bounding box center [784, 379] width 1568 height 758
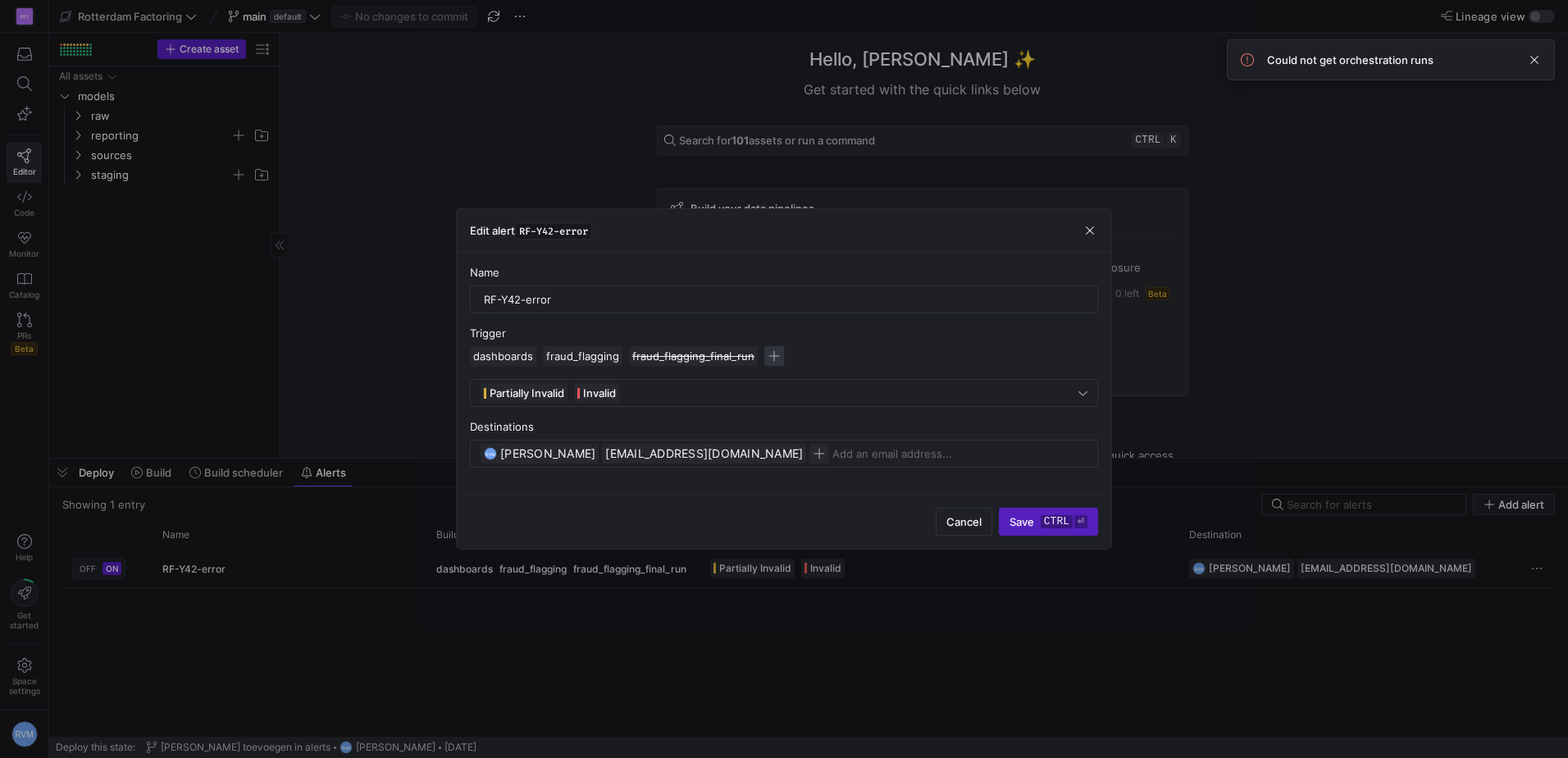
click at [779, 352] on span "button" at bounding box center [774, 356] width 20 height 20
click at [764, 399] on button "alerting" at bounding box center [690, 406] width 182 height 26
click at [737, 455] on div "data_quality_dashboards" at bounding box center [689, 462] width 162 height 13
click at [1020, 519] on div at bounding box center [784, 379] width 1568 height 758
click at [698, 450] on span "[EMAIL_ADDRESS][DOMAIN_NAME]" at bounding box center [699, 453] width 188 height 16
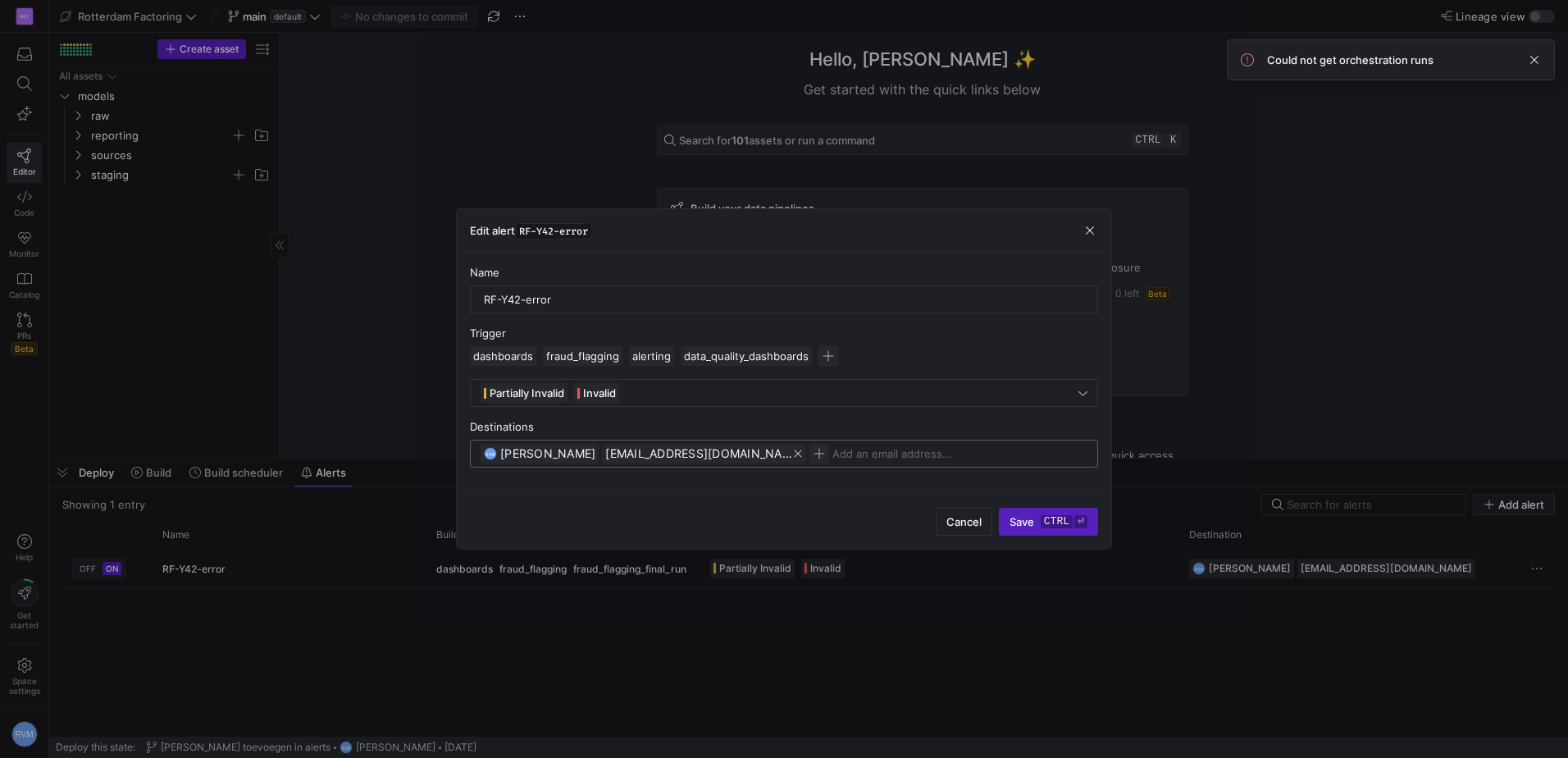
click at [792, 453] on icon "button" at bounding box center [798, 454] width 12 height 12
click at [1032, 520] on span "Save ctrl ⏎" at bounding box center [1048, 522] width 78 height 13
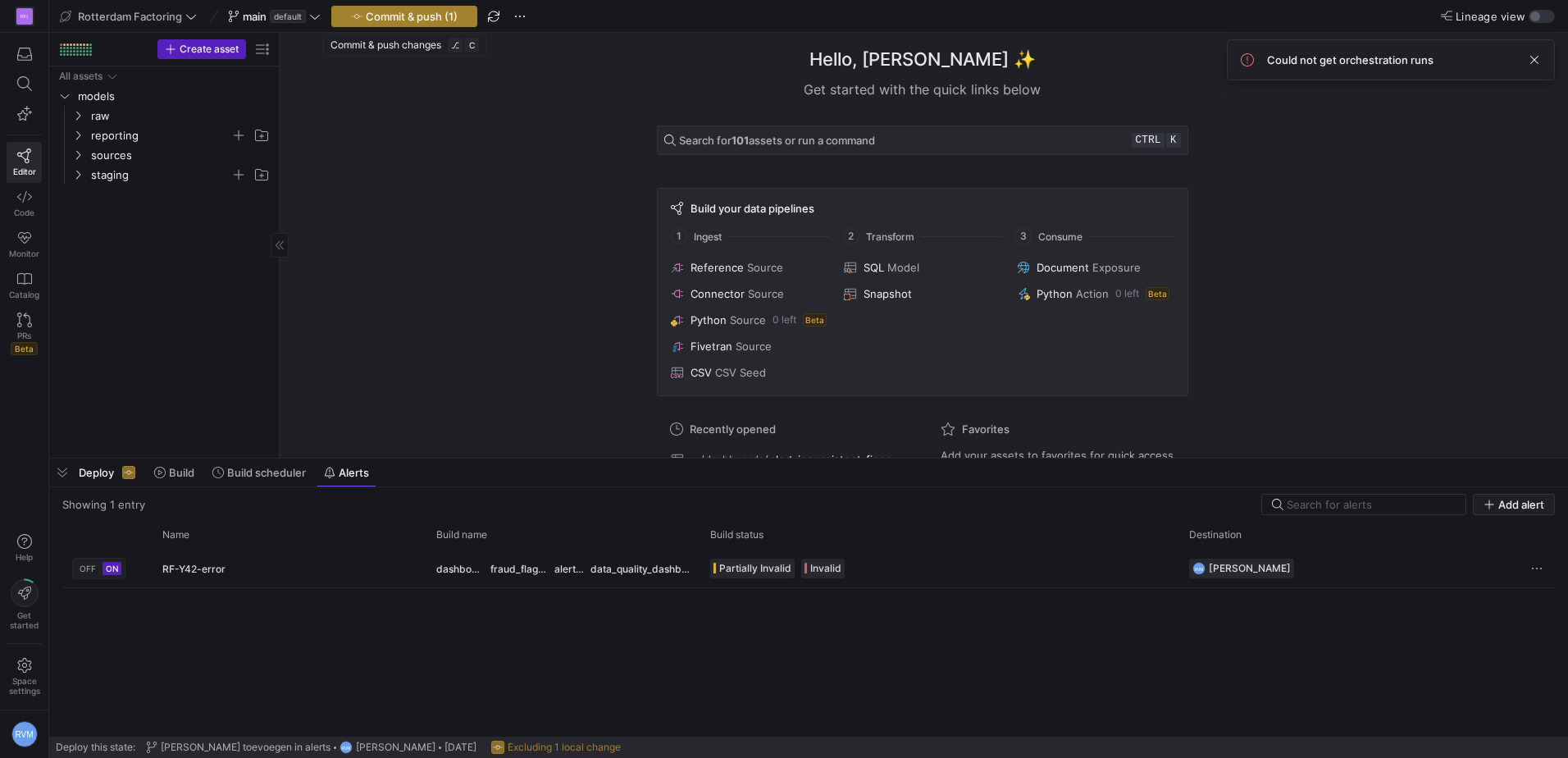
click at [395, 13] on span "Commit & push (1)" at bounding box center [411, 16] width 92 height 13
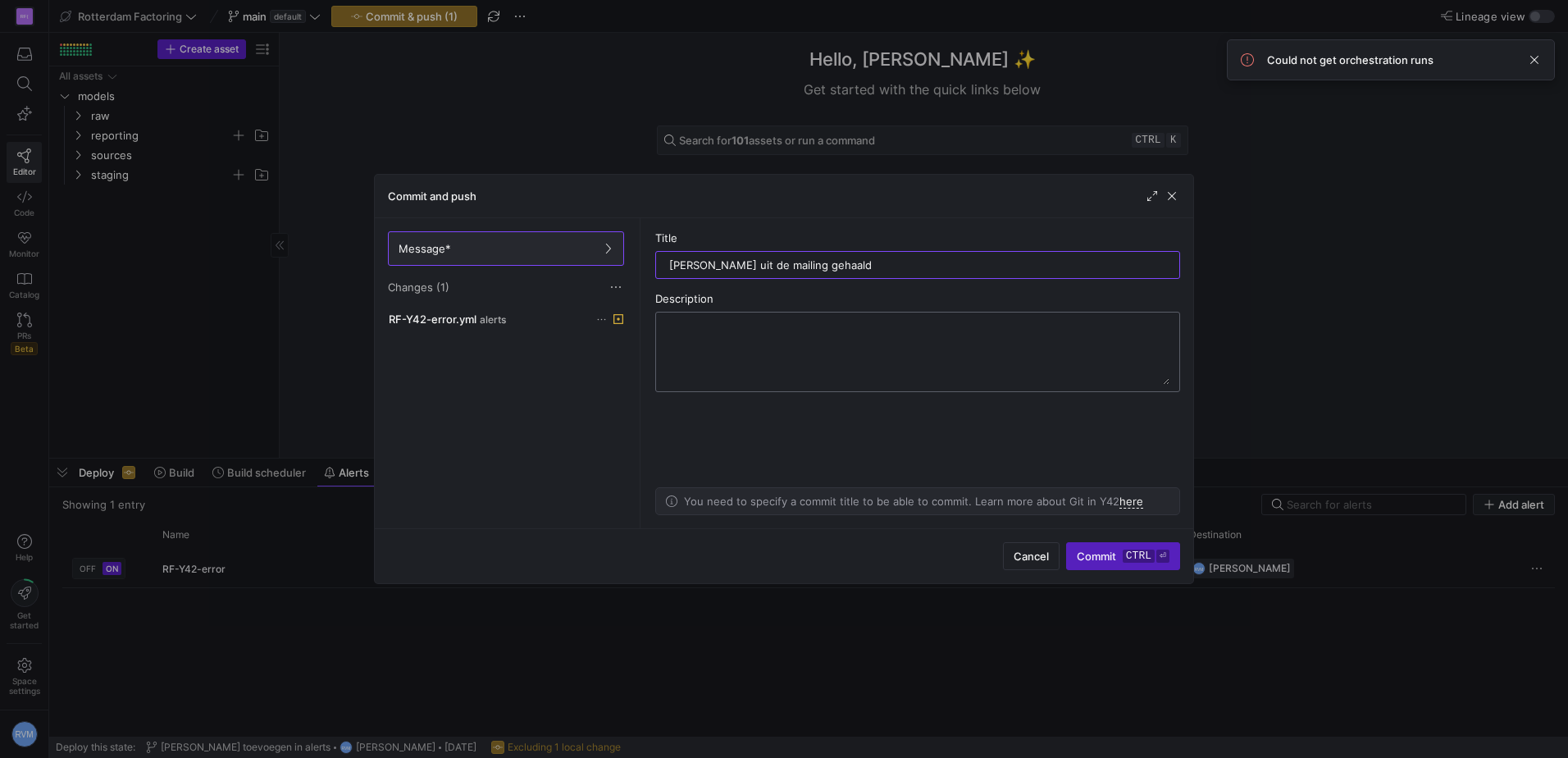
type input "[PERSON_NAME] uit de mailing gehaald"
paste textarea "[PERSON_NAME] uit de mailing gehaald"
type textarea "[PERSON_NAME] uit de mailing gehaald en zelf andere triggers ook aangezet"
click at [1097, 557] on span "Commit ctrl ⏎" at bounding box center [1123, 557] width 93 height 13
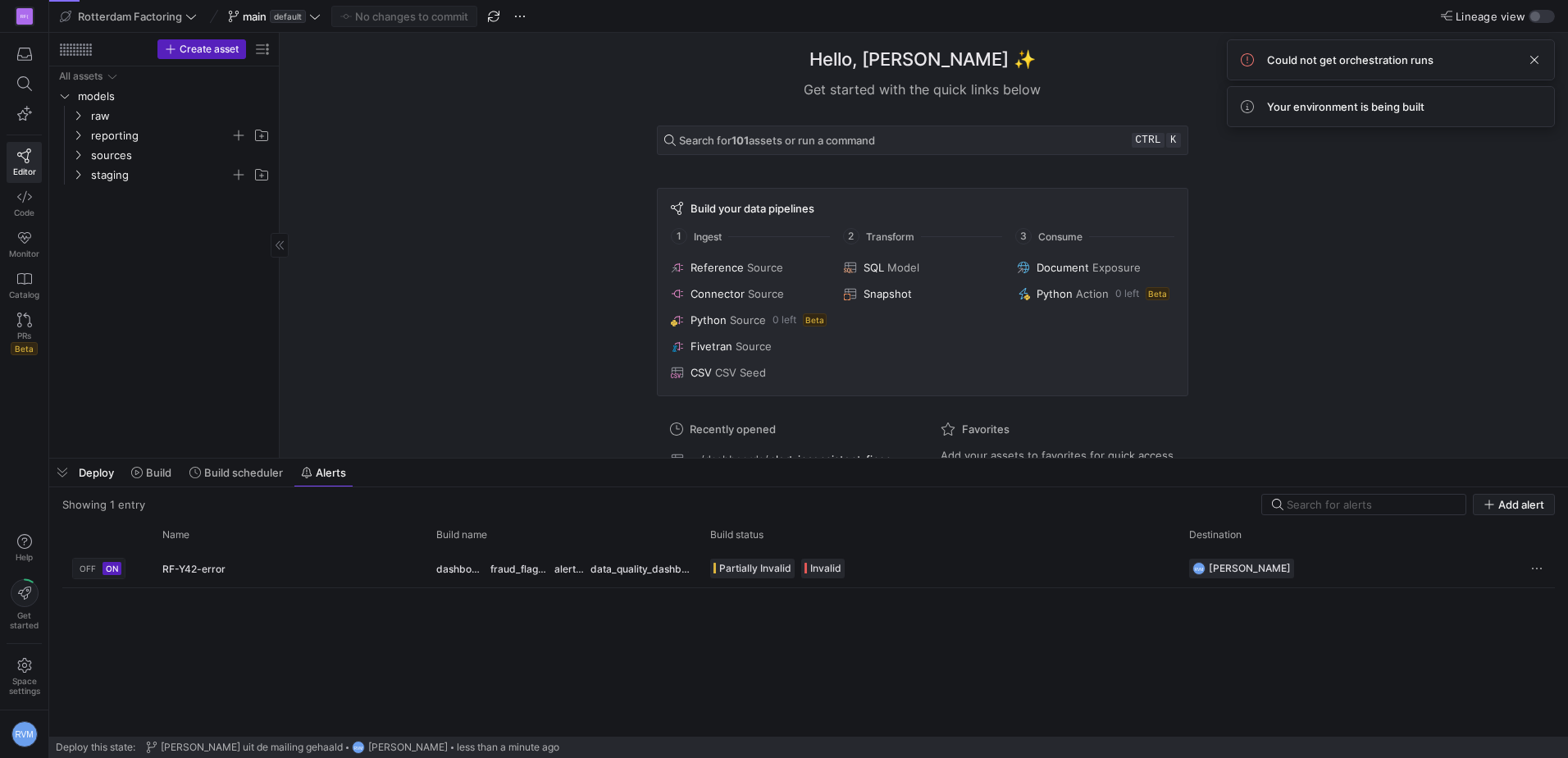
click at [93, 464] on div "Deploy Build Build scheduler Alerts" at bounding box center [200, 472] width 304 height 28
click at [1248, 54] on icon at bounding box center [1248, 60] width 13 height 13
click at [1360, 60] on span "Could not get orchestration runs" at bounding box center [1350, 60] width 167 height 13
click at [1392, 62] on span at bounding box center [1533, 59] width 20 height 20
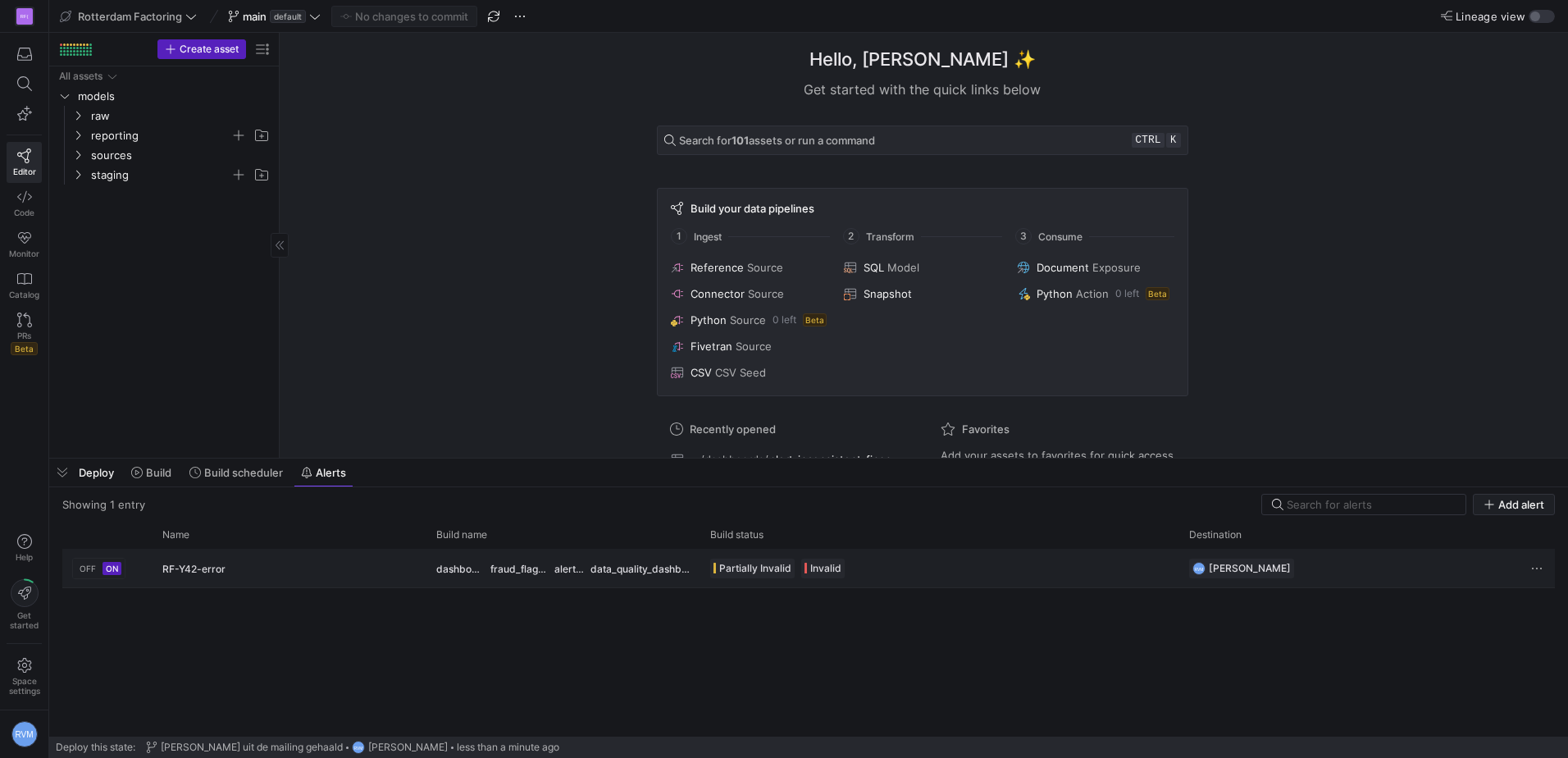
click at [846, 570] on y42-alert-status-trigger-cell-renderer "Partially Invalid Invalid" at bounding box center [939, 568] width 459 height 36
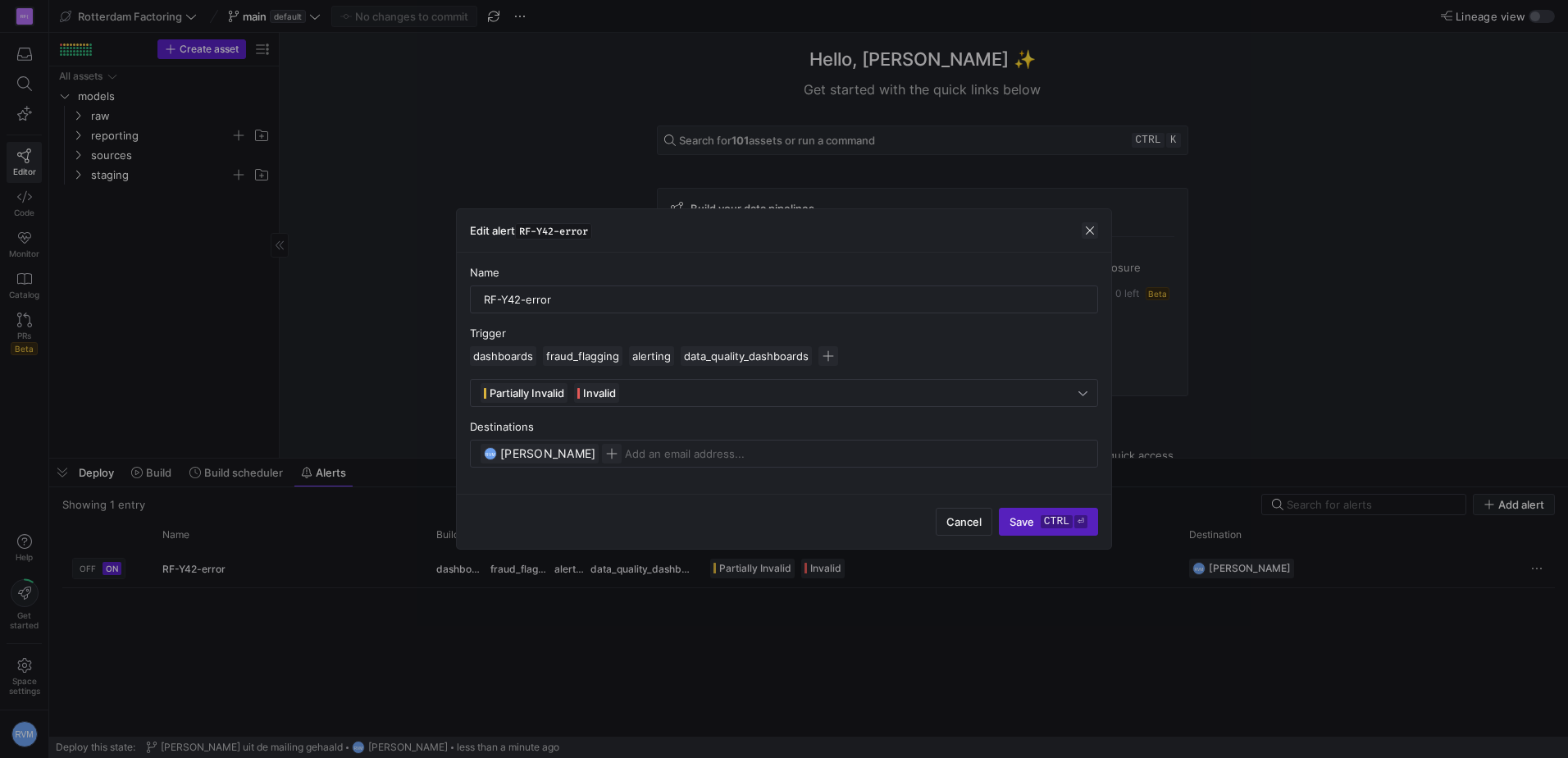
click at [1086, 231] on span "button" at bounding box center [1089, 230] width 16 height 16
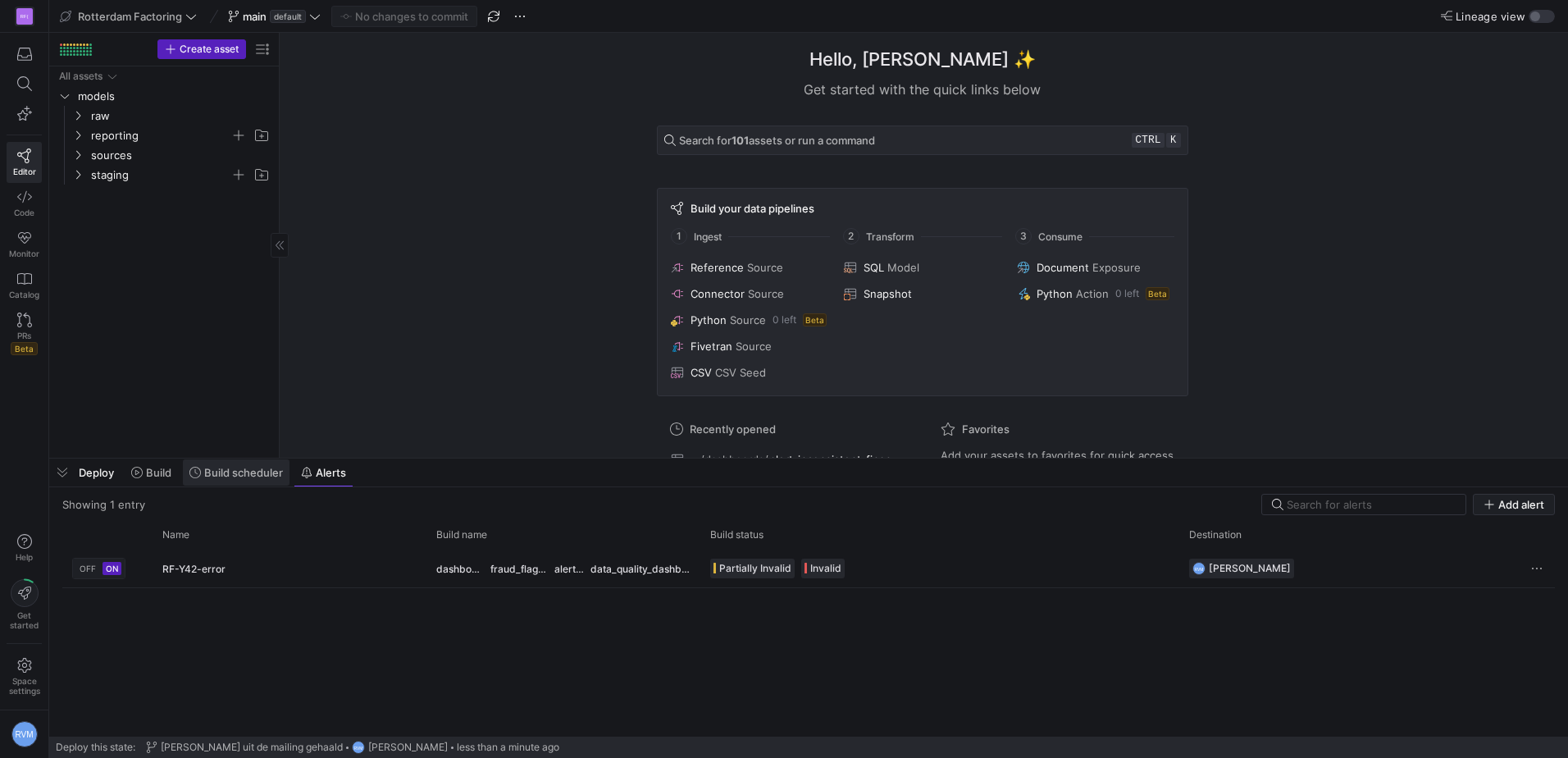
click at [218, 472] on span "Build scheduler" at bounding box center [244, 473] width 79 height 13
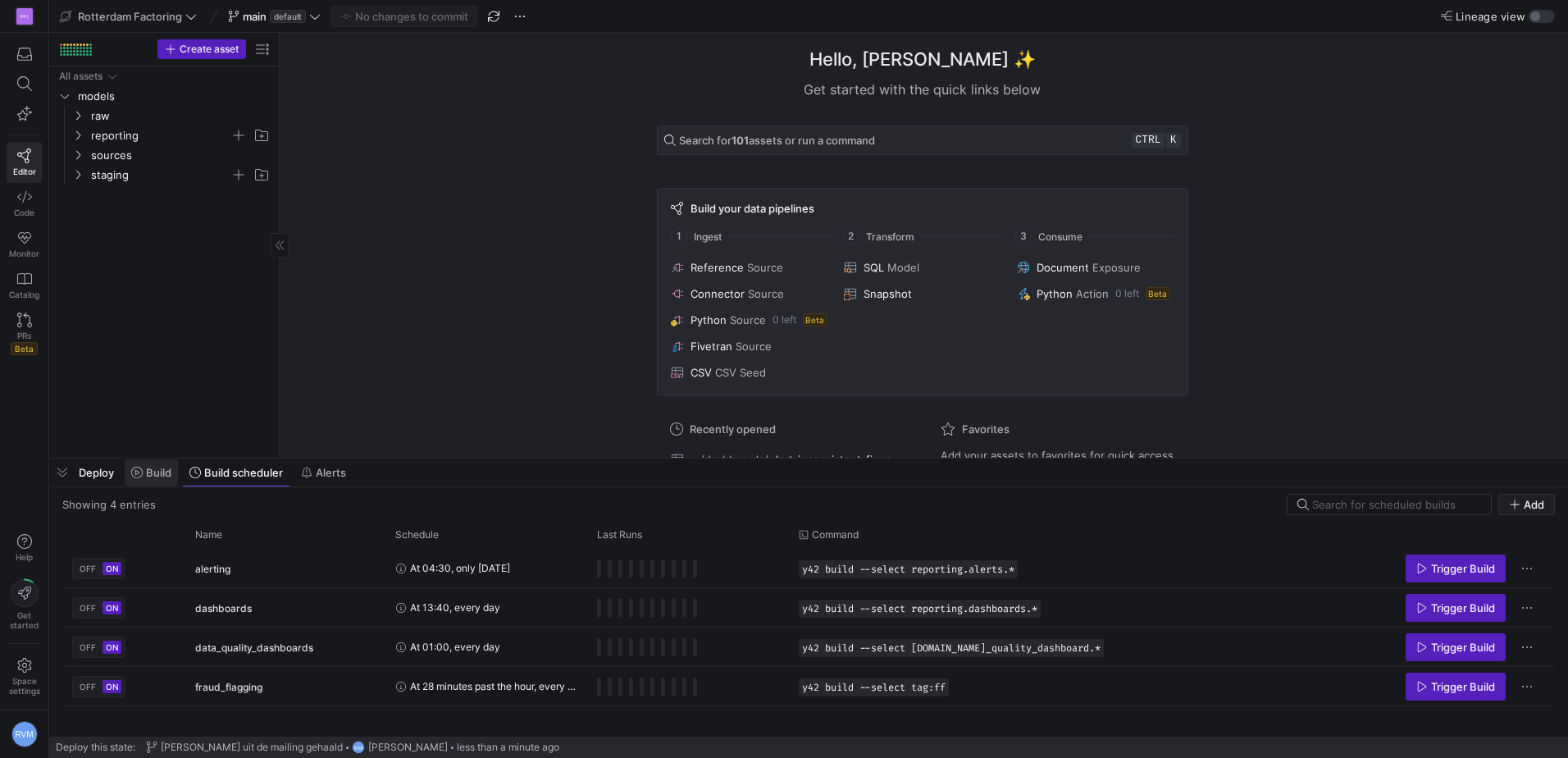
click at [142, 470] on icon at bounding box center [137, 472] width 12 height 12
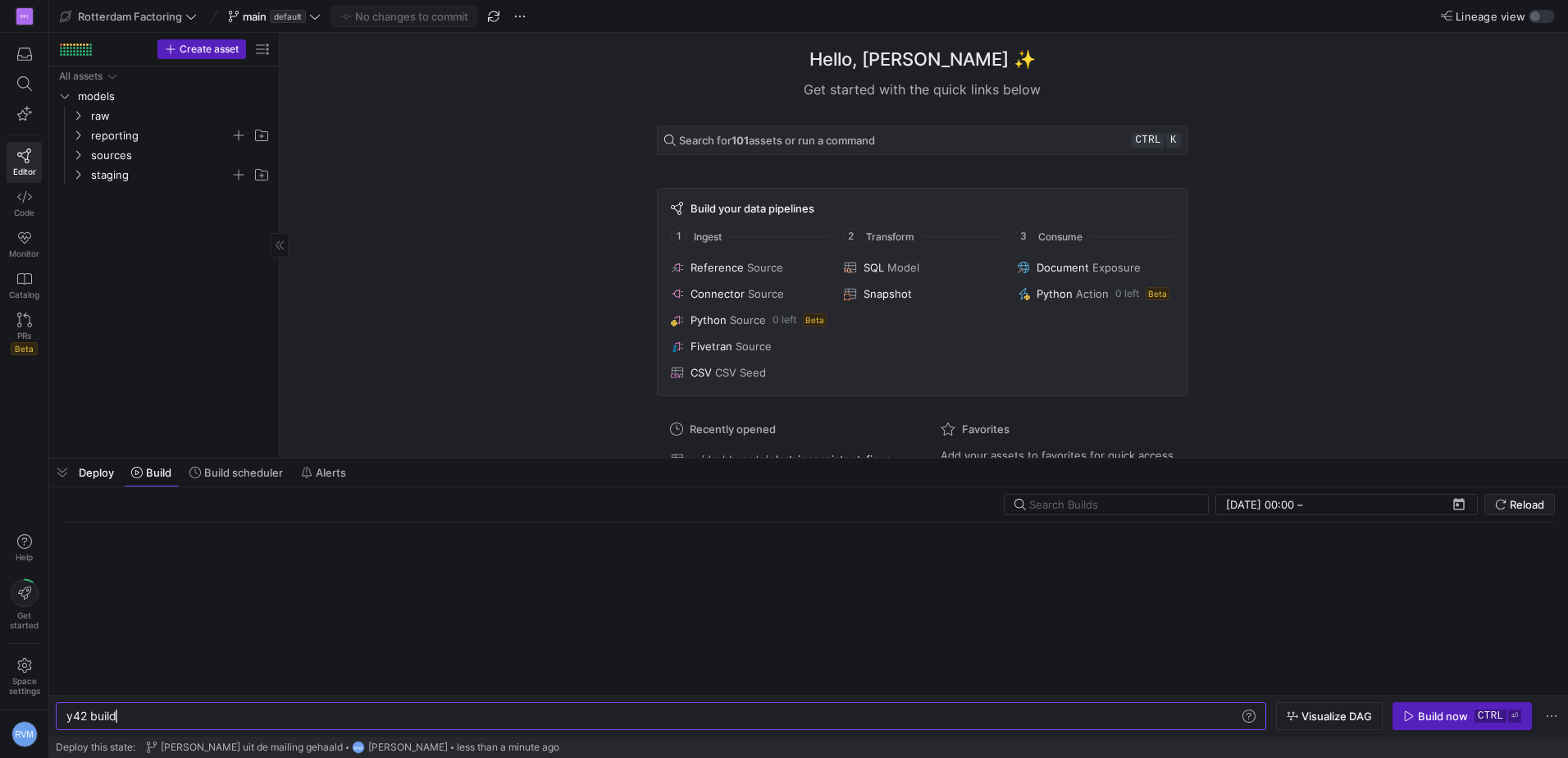
scroll to position [0, 49]
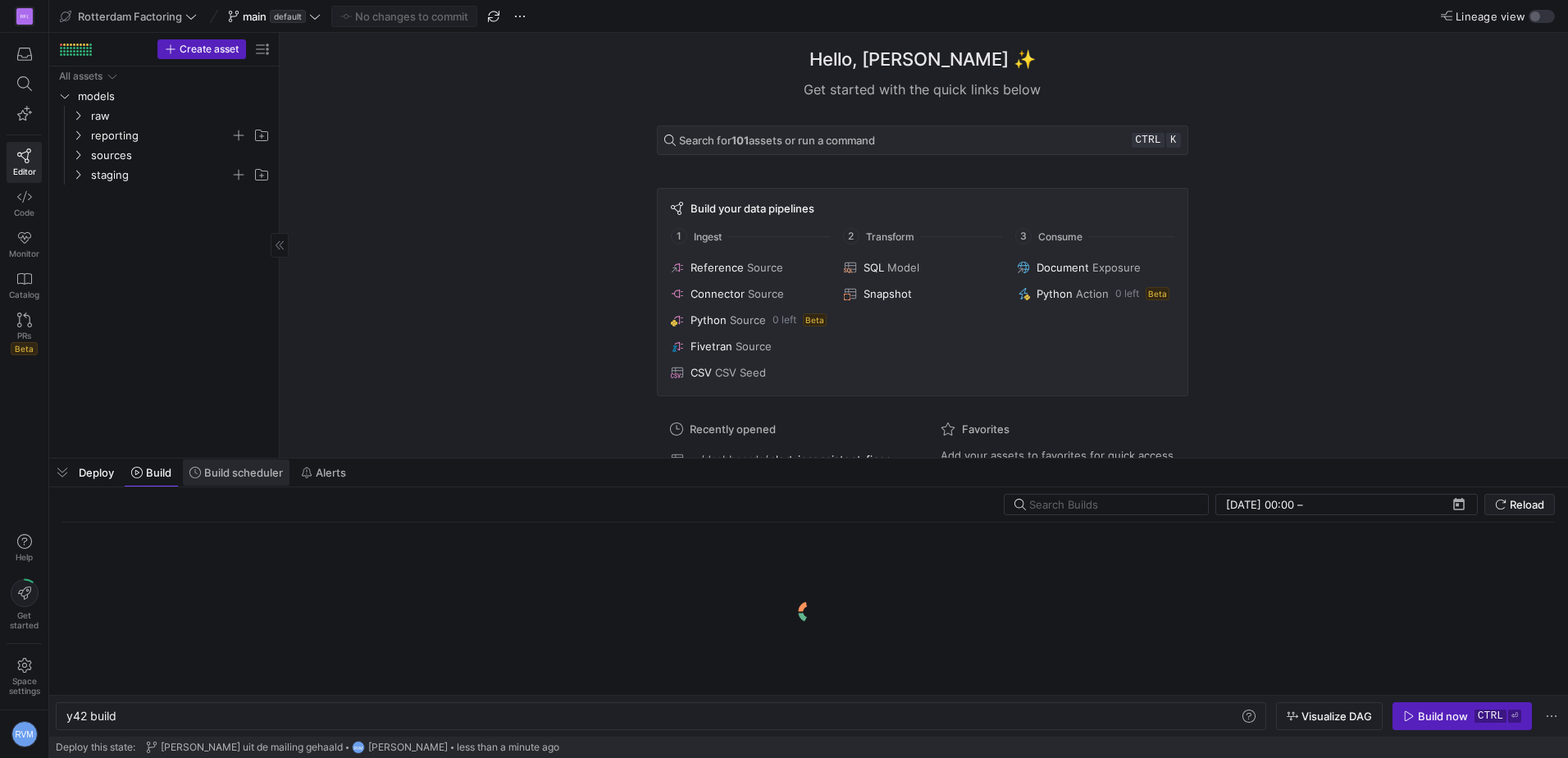
click at [279, 466] on span "Build scheduler" at bounding box center [244, 473] width 79 height 13
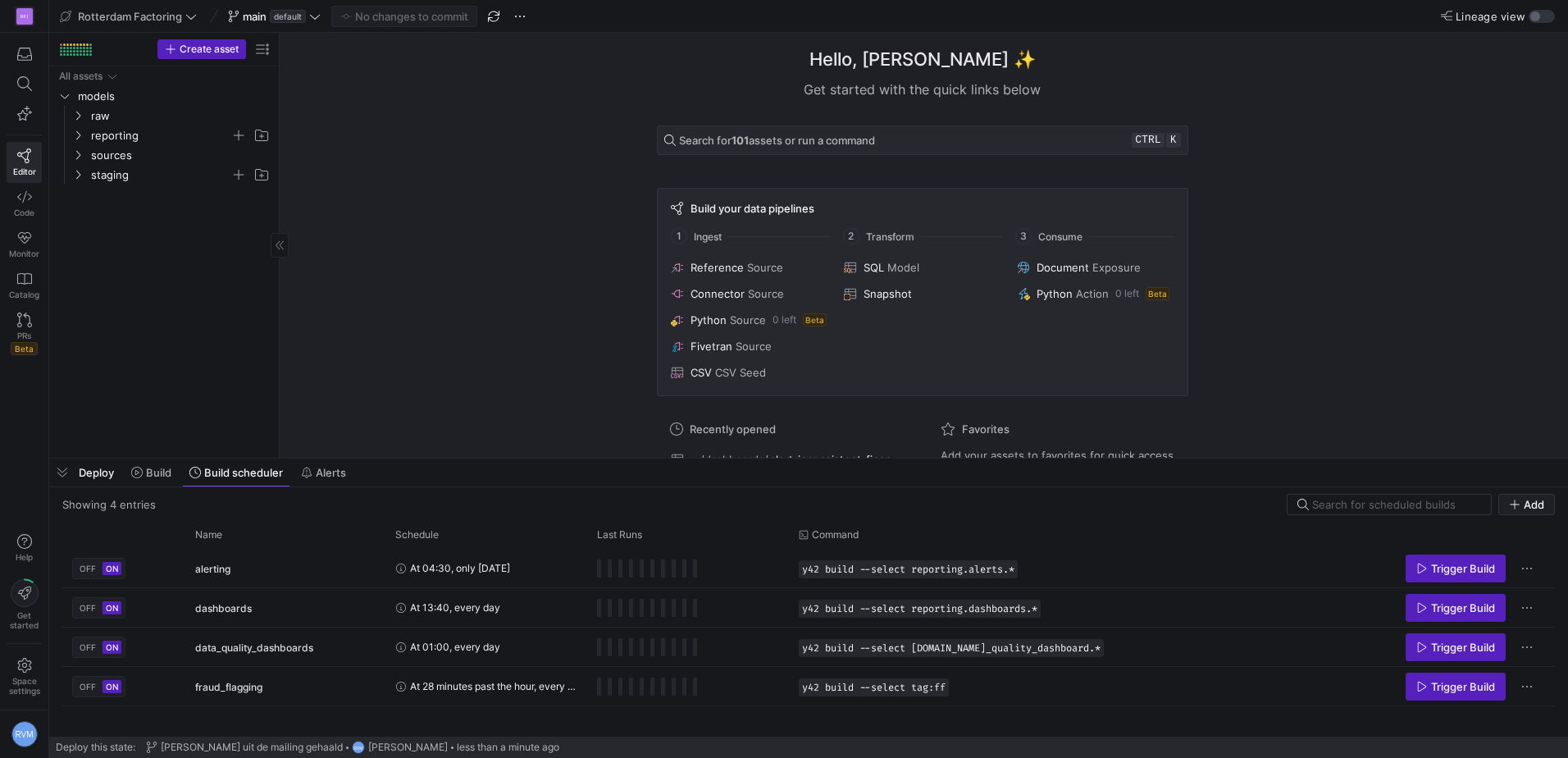
click at [101, 469] on span "Deploy" at bounding box center [96, 473] width 35 height 13
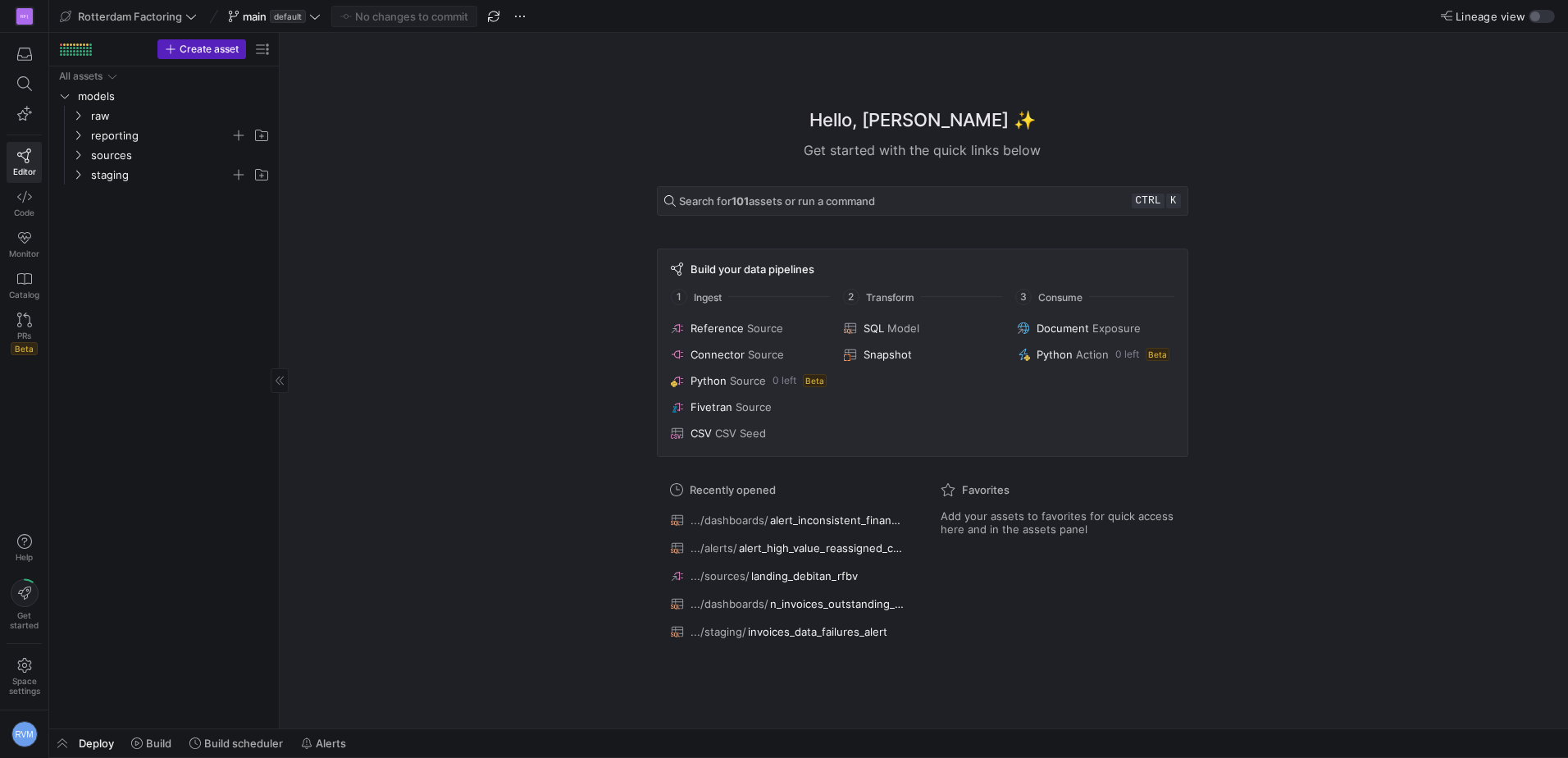
click at [83, 744] on span "Deploy" at bounding box center [96, 744] width 35 height 13
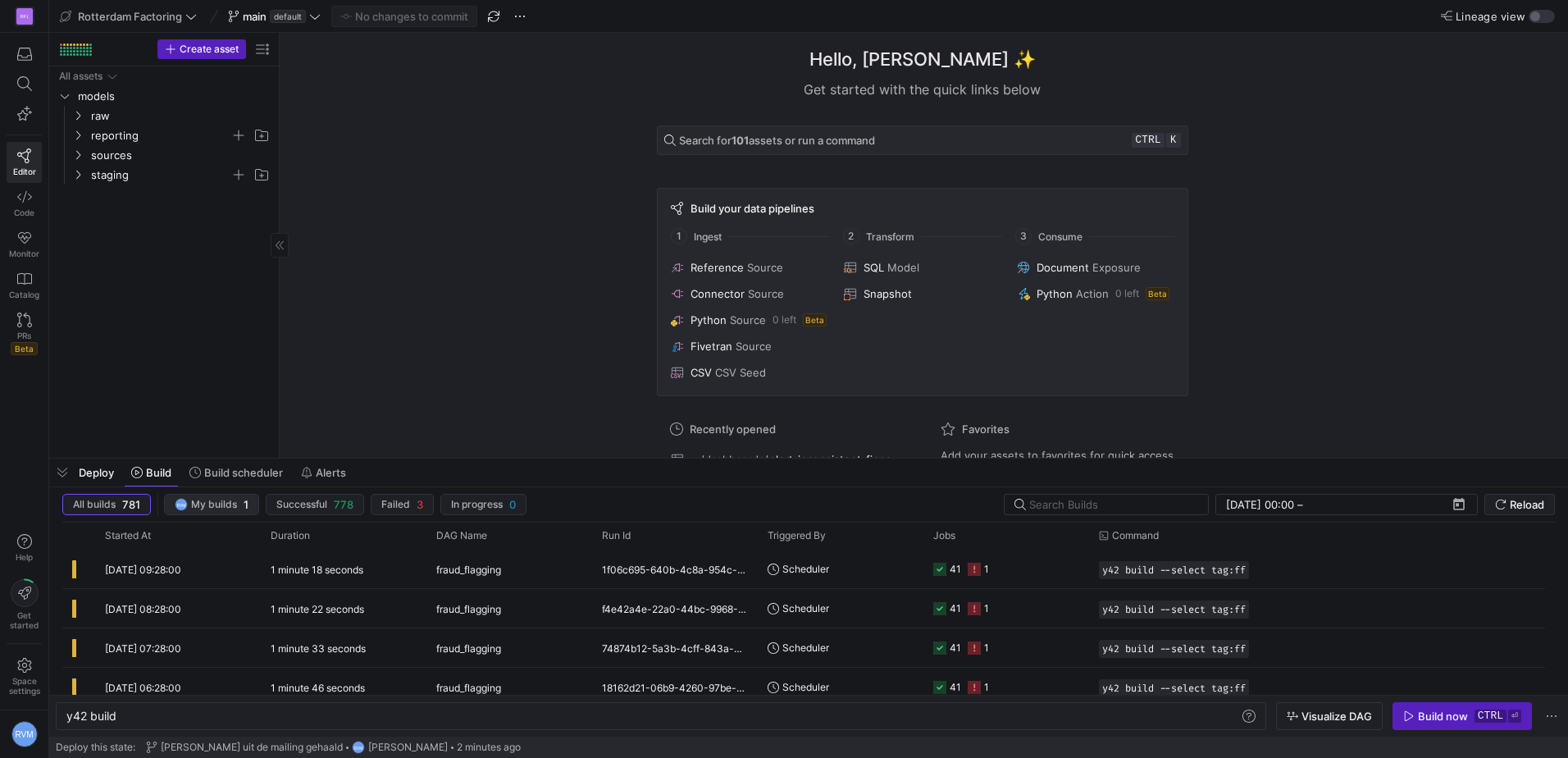
click at [213, 505] on span "My builds" at bounding box center [214, 505] width 46 height 12
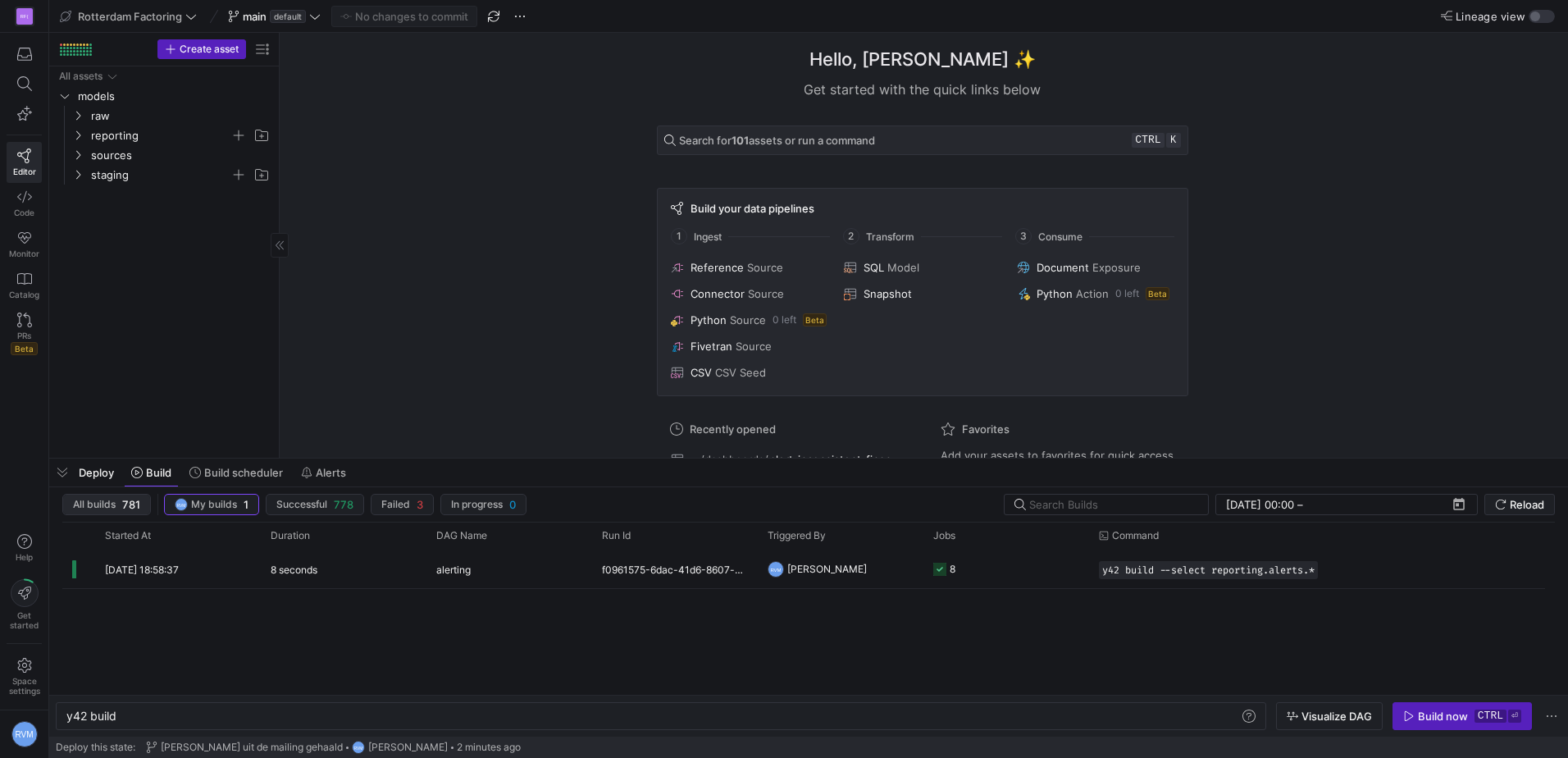
click at [109, 495] on span "button" at bounding box center [106, 505] width 87 height 20
